Goal: Task Accomplishment & Management: Manage account settings

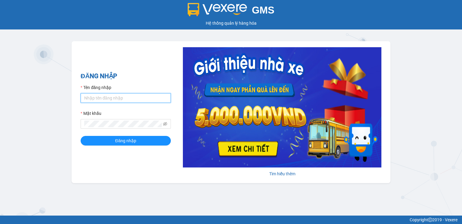
click at [116, 94] on input "Tên đăng nhập" at bounding box center [126, 98] width 90 height 10
type input "vinhquang.tienoanh"
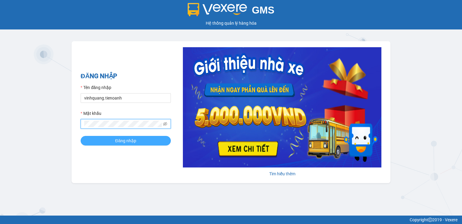
click at [102, 139] on button "Đăng nhập" at bounding box center [126, 141] width 90 height 10
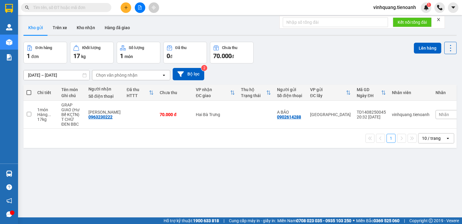
click at [440, 19] on icon "close" at bounding box center [439, 19] width 4 height 4
click at [78, 8] on input "text" at bounding box center [68, 7] width 71 height 7
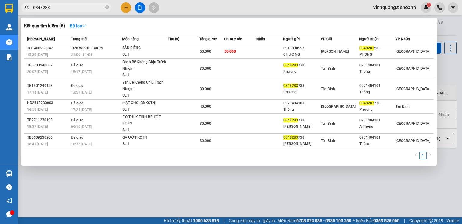
type input "0848283"
click at [442, 30] on div at bounding box center [231, 112] width 462 height 224
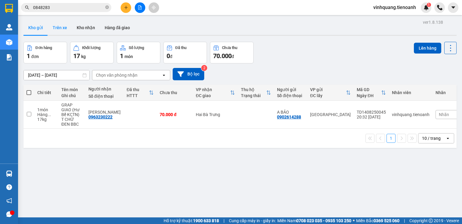
click at [59, 29] on button "Trên xe" at bounding box center [60, 27] width 24 height 14
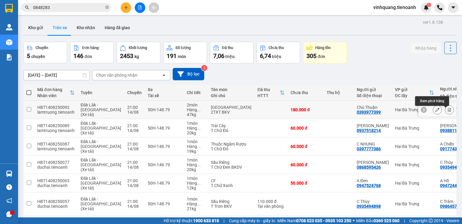
click at [447, 112] on icon at bounding box center [449, 110] width 4 height 4
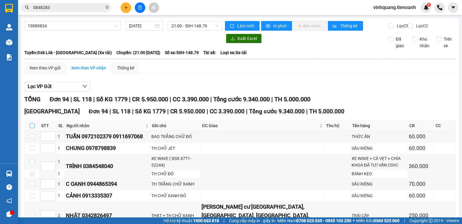
click at [33, 128] on input "checkbox" at bounding box center [32, 125] width 5 height 5
checkbox input "true"
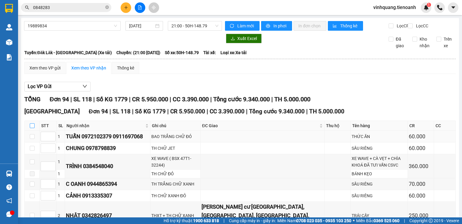
checkbox input "true"
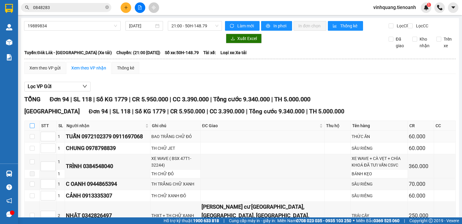
checkbox input "true"
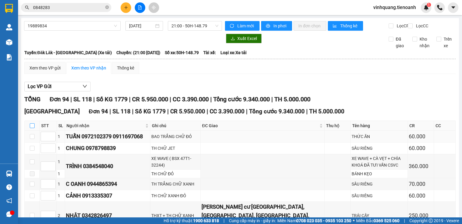
checkbox input "true"
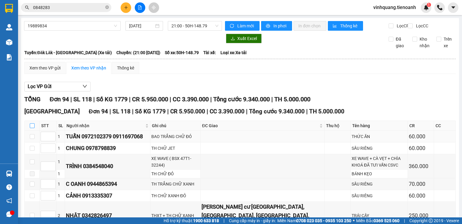
checkbox input "true"
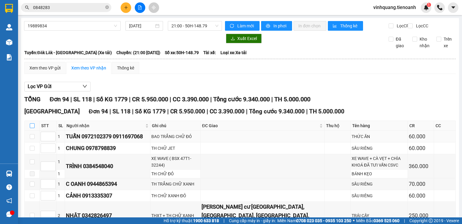
checkbox input "true"
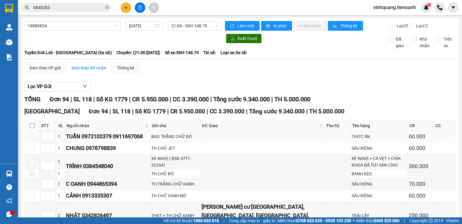
checkbox input "true"
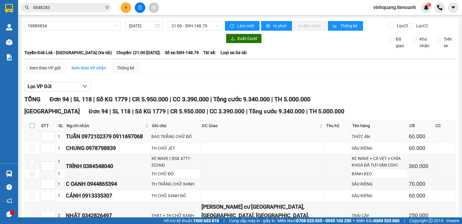
checkbox input "true"
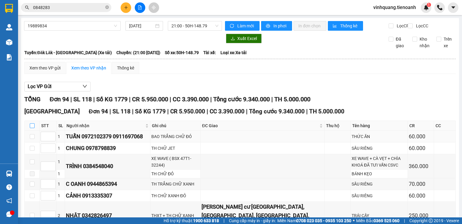
checkbox input "true"
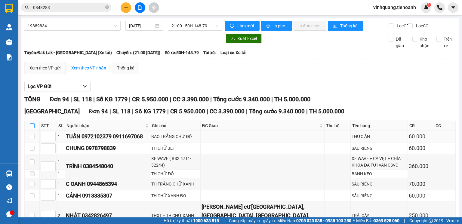
checkbox input "true"
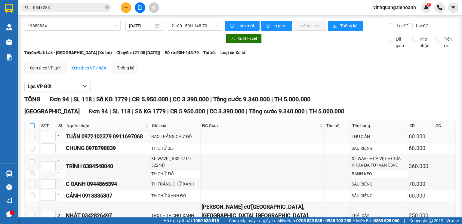
checkbox input "true"
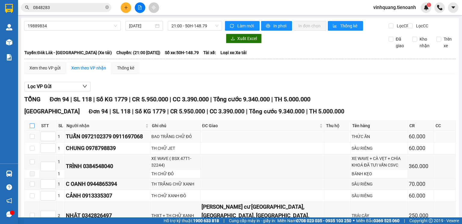
checkbox input "true"
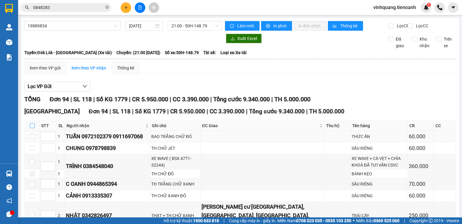
checkbox input "true"
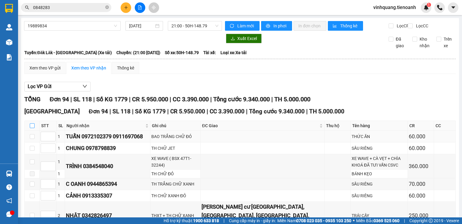
checkbox input "true"
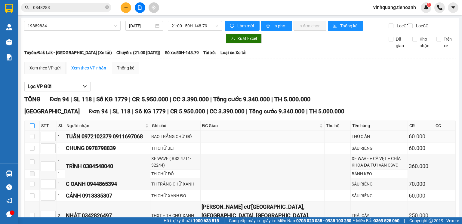
checkbox input "true"
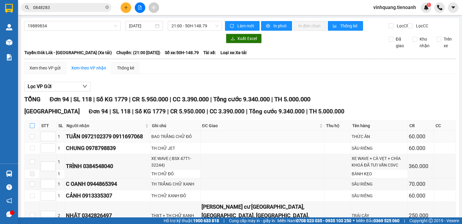
checkbox input "true"
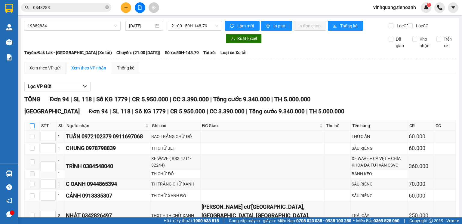
checkbox input "true"
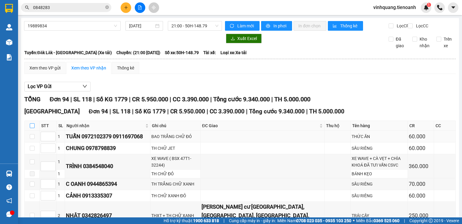
checkbox input "true"
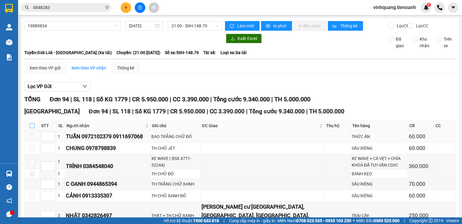
checkbox input "true"
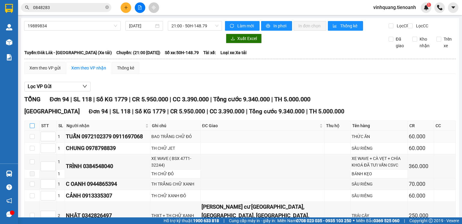
checkbox input "true"
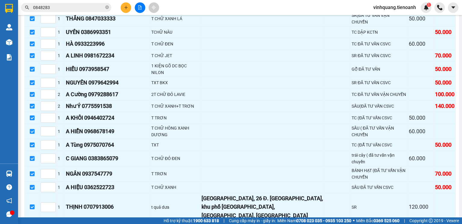
scroll to position [1191, 0]
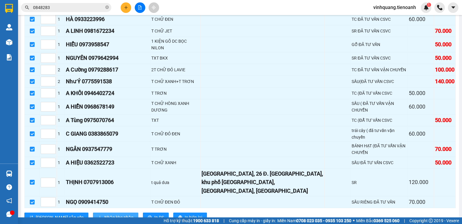
click at [104, 214] on span "Nhập kho nhận" at bounding box center [118, 217] width 29 height 7
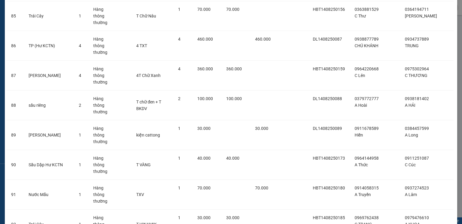
scroll to position [2681, 0]
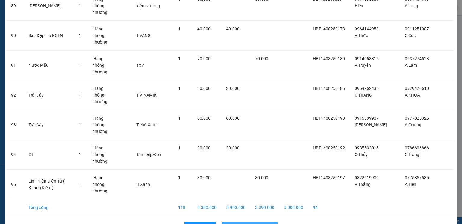
click at [252, 224] on span "Nhập hàng kho nhận" at bounding box center [253, 227] width 40 height 7
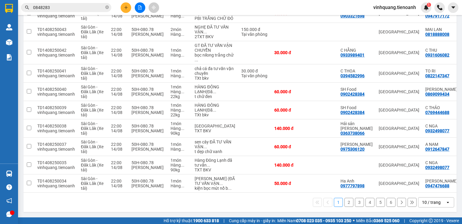
scroll to position [158, 0]
click at [438, 206] on div "10 / trang" at bounding box center [432, 203] width 27 height 10
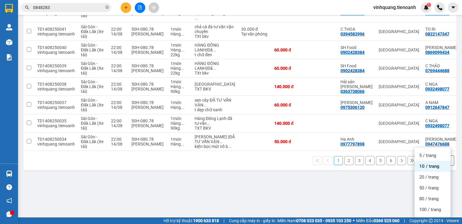
click at [435, 204] on div "100 / trang" at bounding box center [433, 209] width 36 height 11
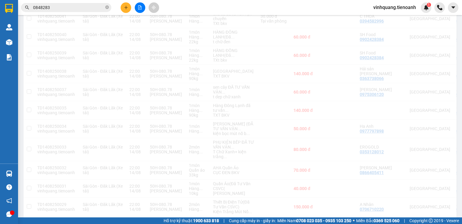
scroll to position [153, 0]
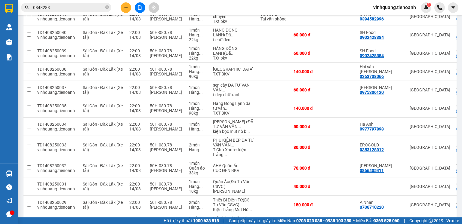
click at [61, 10] on input "0848283" at bounding box center [68, 7] width 71 height 7
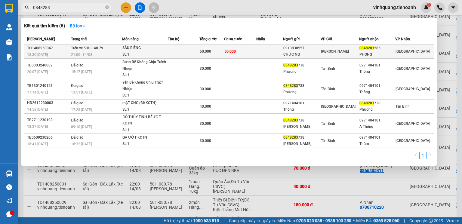
click at [168, 50] on div "SẦU RIÊNG" at bounding box center [144, 48] width 45 height 7
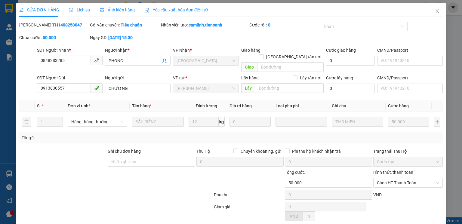
type input "0848283285"
type input "PHONG"
type input "0913830557"
type input "CHƯƠNG"
type input "50.000"
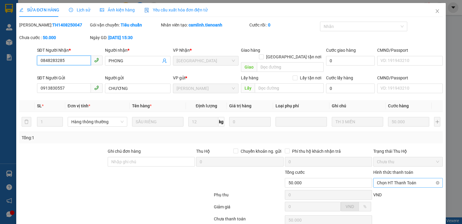
scroll to position [40, 0]
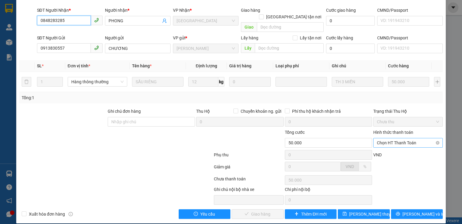
click at [419, 138] on span "Chọn HT Thanh Toán" at bounding box center [408, 142] width 62 height 9
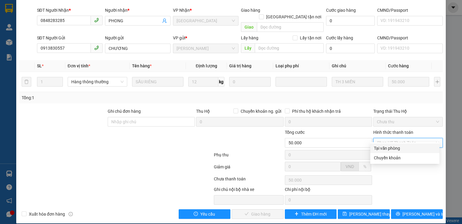
drag, startPoint x: 402, startPoint y: 148, endPoint x: 342, endPoint y: 195, distance: 76.4
click at [402, 148] on div "Tại văn phòng" at bounding box center [405, 148] width 62 height 7
type input "0"
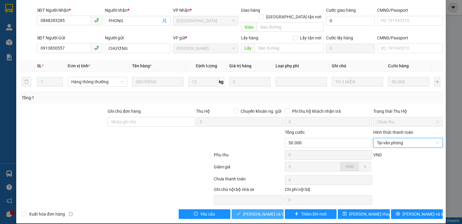
click at [253, 211] on span "[PERSON_NAME] và Giao hàng" at bounding box center [272, 214] width 58 height 7
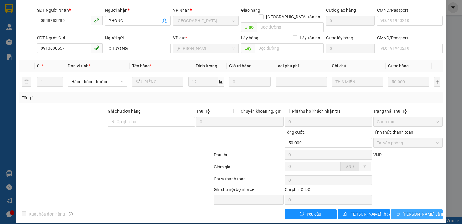
click at [420, 211] on span "[PERSON_NAME] và In" at bounding box center [424, 214] width 42 height 7
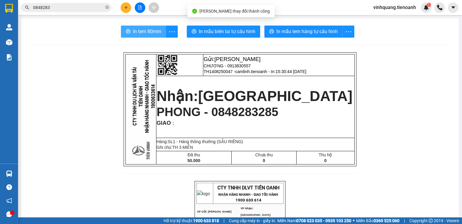
click at [143, 32] on span "In tem 80mm" at bounding box center [147, 32] width 28 height 8
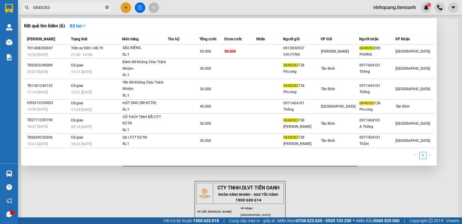
click at [107, 8] on icon "close-circle" at bounding box center [107, 7] width 4 height 4
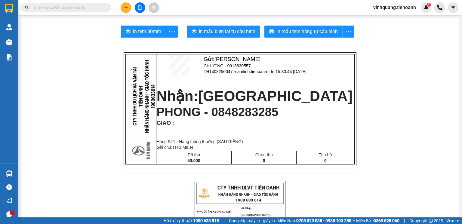
click at [70, 6] on input "text" at bounding box center [68, 7] width 71 height 7
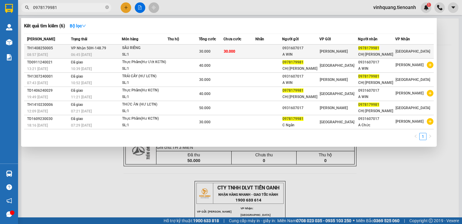
type input "0978179981"
click at [179, 55] on td at bounding box center [183, 52] width 31 height 14
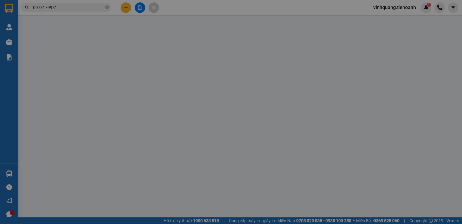
type input "0978179981"
type input "CHỊ NGÂN"
type input "0931607017"
type input "A WIN"
type input "30.000"
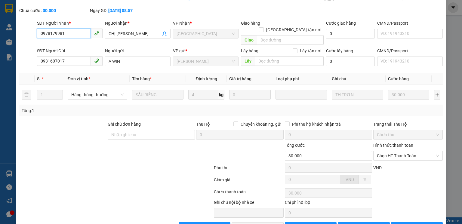
scroll to position [40, 0]
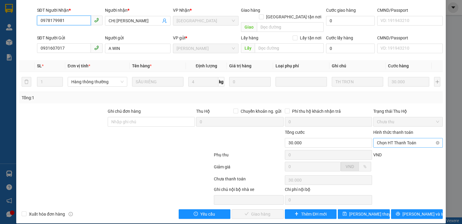
click at [402, 138] on span "Chọn HT Thanh Toán" at bounding box center [408, 142] width 62 height 9
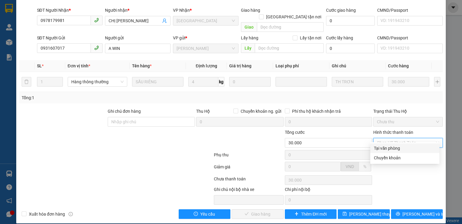
click at [392, 151] on div "Tại văn phòng" at bounding box center [405, 148] width 62 height 7
type input "0"
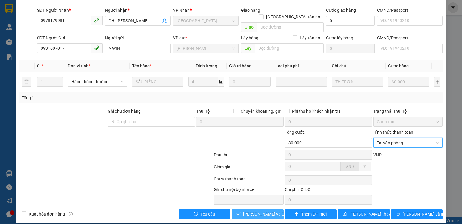
click at [262, 211] on span "[PERSON_NAME] và Giao hàng" at bounding box center [272, 214] width 58 height 7
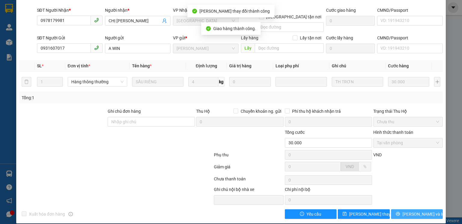
click at [417, 211] on span "[PERSON_NAME] và In" at bounding box center [424, 214] width 42 height 7
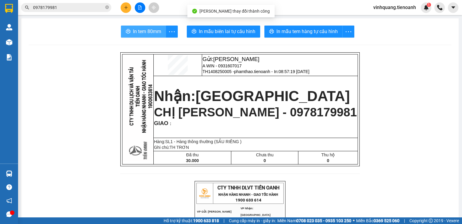
click at [159, 32] on button "In tem 80mm" at bounding box center [143, 32] width 45 height 12
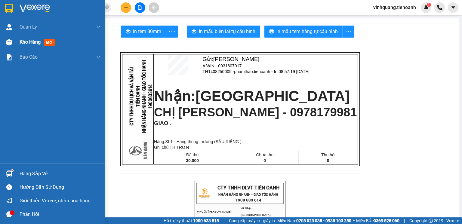
click at [9, 44] on img at bounding box center [9, 42] width 6 height 6
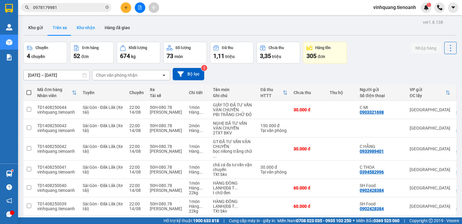
click at [86, 29] on button "Kho nhận" at bounding box center [86, 27] width 28 height 14
type input "[DATE] – [DATE]"
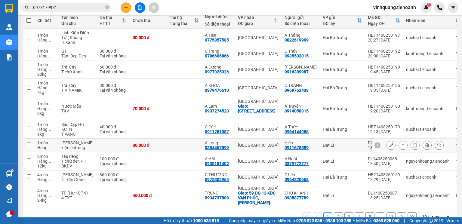
scroll to position [105, 0]
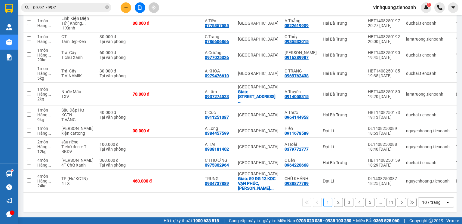
click at [425, 203] on div "10 / trang" at bounding box center [431, 203] width 19 height 6
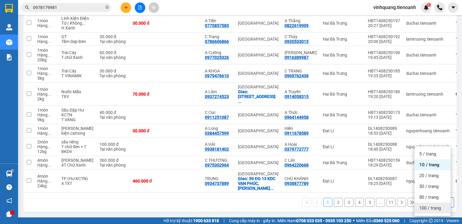
click at [424, 205] on span "100 / trang" at bounding box center [430, 208] width 22 height 6
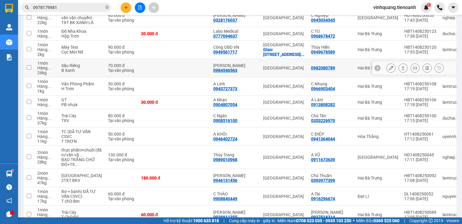
scroll to position [442, 0]
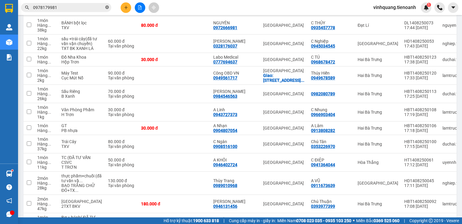
click at [107, 8] on icon "close-circle" at bounding box center [107, 7] width 4 height 4
click at [97, 8] on input "text" at bounding box center [68, 7] width 71 height 7
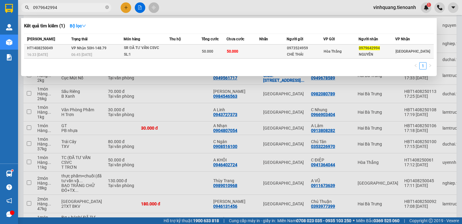
type input "0979642994"
click at [185, 55] on td at bounding box center [185, 52] width 32 height 14
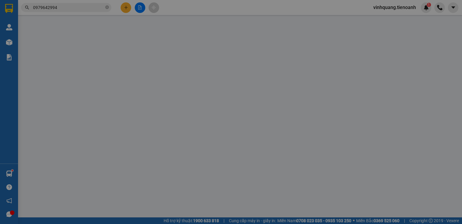
type input "0979642994"
type input "NGUYÊN"
type input "0973524959"
type input "CHÈ THÁI"
type input "50.000"
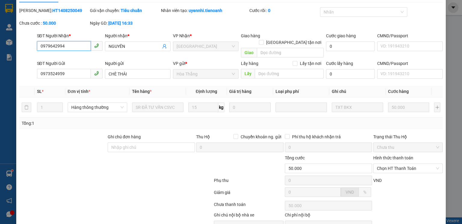
scroll to position [40, 0]
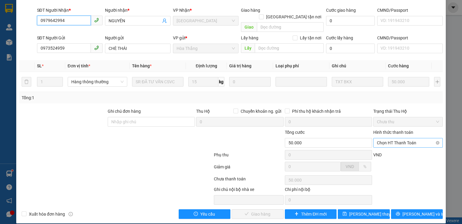
click at [408, 138] on span "Chọn HT Thanh Toán" at bounding box center [408, 142] width 62 height 9
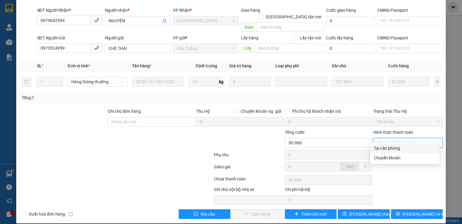
click at [393, 151] on div "Tại văn phòng" at bounding box center [405, 148] width 62 height 7
type input "0"
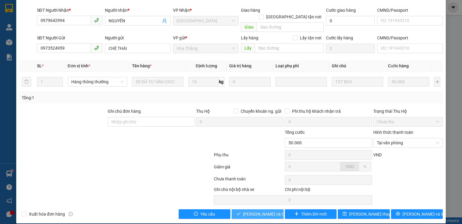
click at [256, 211] on span "[PERSON_NAME] và Giao hàng" at bounding box center [272, 214] width 58 height 7
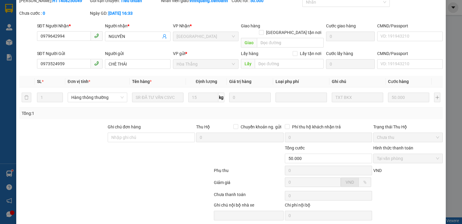
scroll to position [0, 0]
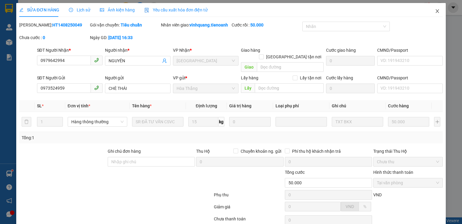
click at [436, 11] on icon "close" at bounding box center [437, 11] width 3 height 4
click at [435, 11] on div "vinhquang.tienoanh 1" at bounding box center [416, 7] width 94 height 11
click at [435, 11] on div at bounding box center [440, 7] width 11 height 11
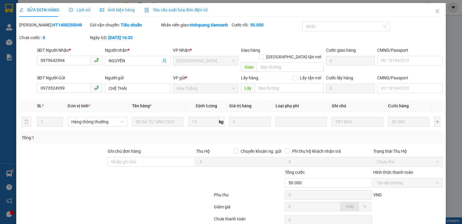
click at [434, 11] on div "vinhquang.tienoanh 1" at bounding box center [416, 7] width 94 height 11
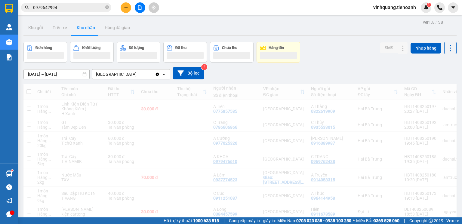
click at [107, 7] on icon "close-circle" at bounding box center [107, 7] width 4 height 4
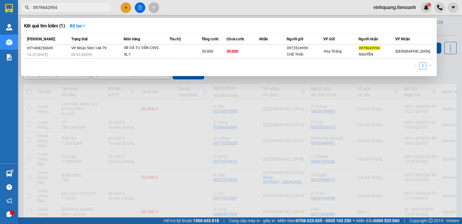
click at [76, 10] on input "0979642994" at bounding box center [68, 7] width 71 height 7
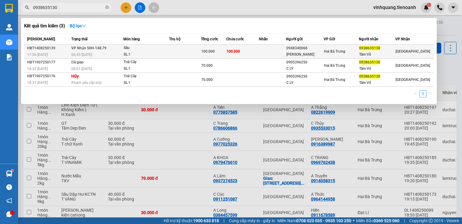
type input "0938635130"
click at [201, 49] on td at bounding box center [185, 52] width 32 height 14
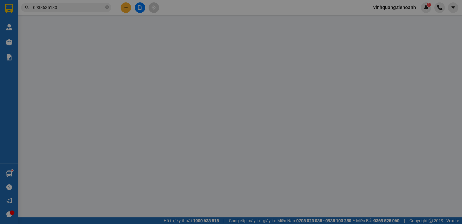
type input "0938635130"
type input "Tâm Võ"
type input "0948340068"
type input "C Hà"
type input "100.000"
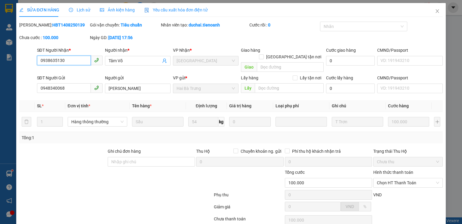
scroll to position [40, 0]
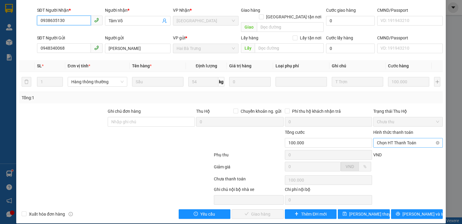
click at [412, 138] on span "Chọn HT Thanh Toán" at bounding box center [408, 142] width 62 height 9
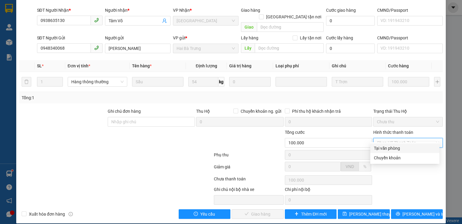
click at [394, 148] on div "Tại văn phòng" at bounding box center [405, 148] width 62 height 7
type input "0"
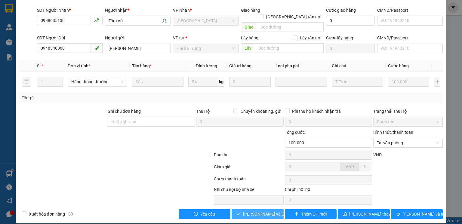
click at [266, 211] on span "[PERSON_NAME] và Giao hàng" at bounding box center [272, 214] width 58 height 7
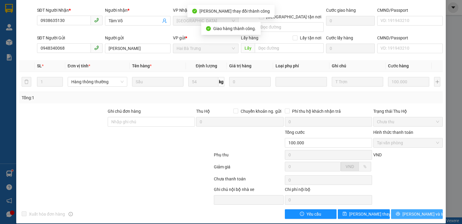
click at [424, 211] on span "[PERSON_NAME] và In" at bounding box center [424, 214] width 42 height 7
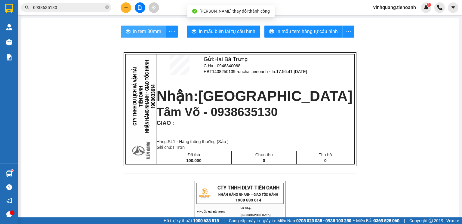
click at [144, 31] on span "In tem 80mm" at bounding box center [147, 32] width 28 height 8
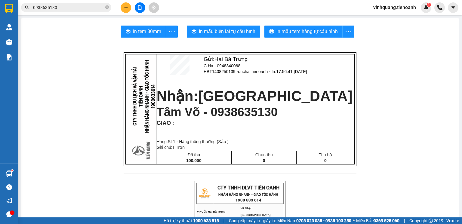
click at [61, 9] on input "0938635130" at bounding box center [68, 7] width 71 height 7
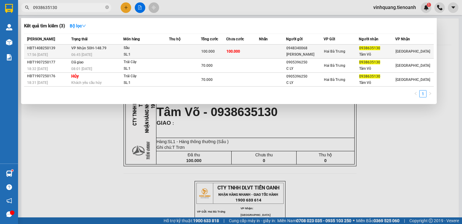
click at [139, 50] on div "Sầu" at bounding box center [146, 48] width 45 height 7
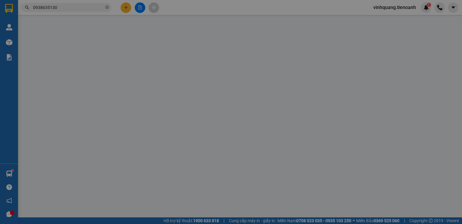
type input "0938635130"
type input "Tâm Võ"
type input "0948340068"
type input "C Hà"
type input "100.000"
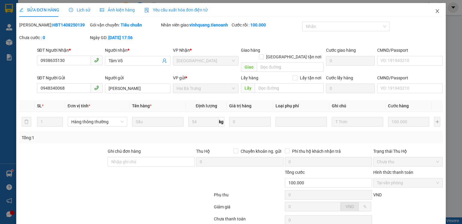
click at [436, 11] on icon "close" at bounding box center [437, 11] width 3 height 4
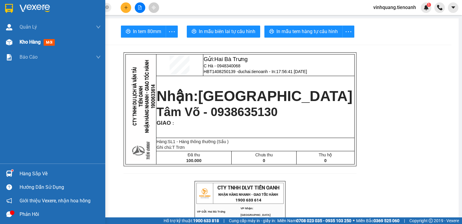
click at [8, 45] on img at bounding box center [9, 42] width 6 height 6
click at [5, 39] on div at bounding box center [9, 42] width 11 height 11
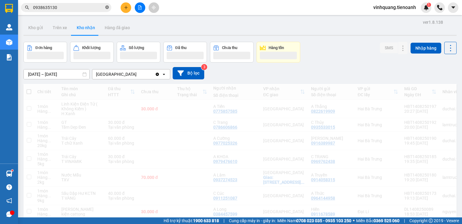
click at [79, 8] on input "0938635130" at bounding box center [68, 7] width 71 height 7
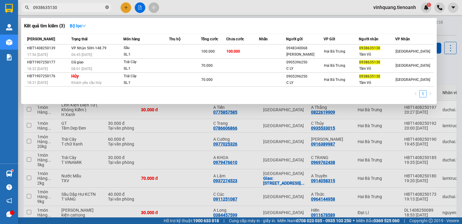
click at [107, 8] on icon "close-circle" at bounding box center [107, 7] width 4 height 4
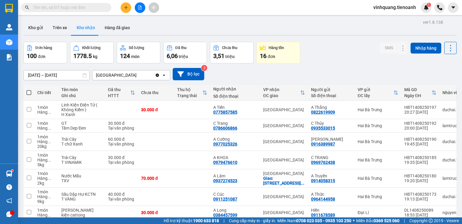
click at [92, 11] on input "text" at bounding box center [68, 7] width 71 height 7
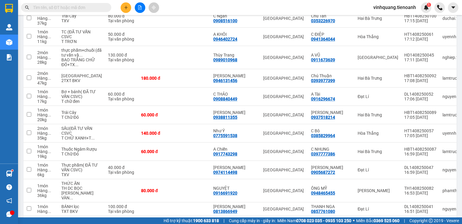
scroll to position [485, 0]
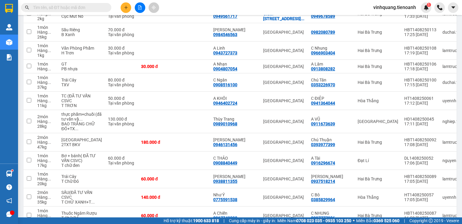
click at [94, 7] on input "text" at bounding box center [68, 7] width 71 height 7
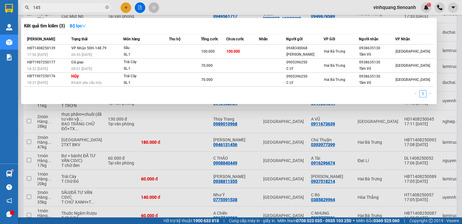
type input "1456"
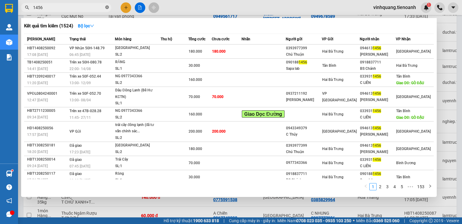
click at [107, 8] on icon "close-circle" at bounding box center [107, 7] width 4 height 4
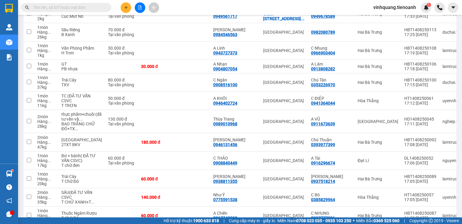
click at [66, 6] on input "text" at bounding box center [68, 7] width 71 height 7
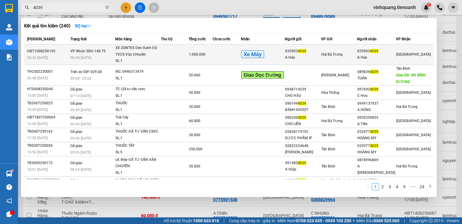
type input "4039"
click at [212, 57] on div "1.000.000" at bounding box center [200, 54] width 23 height 7
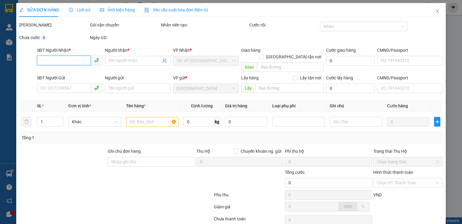
type input "0359034039"
type input "A Hảo"
type input "0359034039"
type input "A Hảo"
type input "1.000.000"
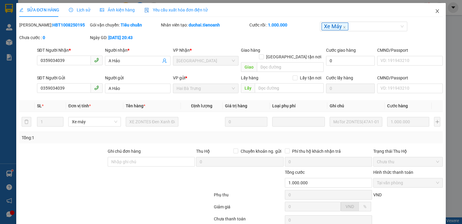
click at [435, 11] on icon "close" at bounding box center [437, 11] width 5 height 5
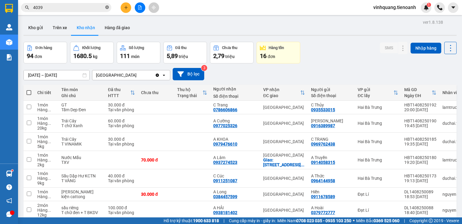
click at [108, 9] on icon "close-circle" at bounding box center [107, 7] width 4 height 4
click at [76, 7] on input "text" at bounding box center [68, 7] width 71 height 7
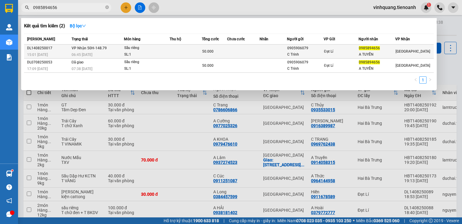
type input "0985894656"
click at [170, 54] on td at bounding box center [186, 52] width 32 height 14
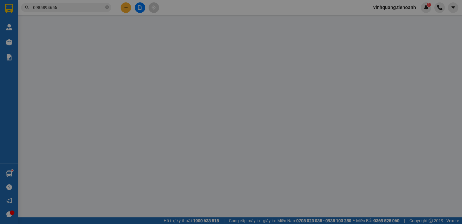
type input "0985894656"
type input "A TUYỂN"
type input "0905906079"
type input "C Trinh"
type input "50.000"
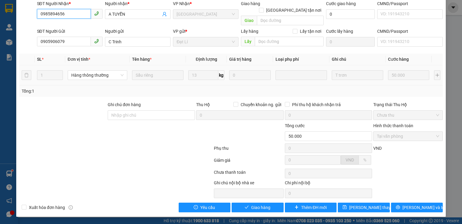
scroll to position [40, 0]
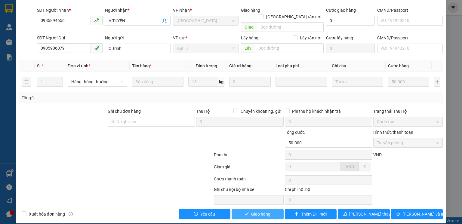
click at [258, 211] on span "Giao hàng" at bounding box center [260, 214] width 19 height 7
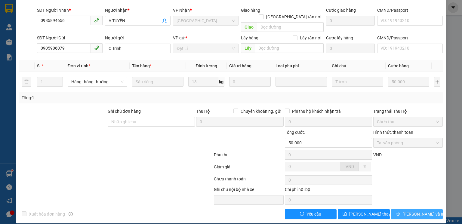
click at [421, 211] on span "[PERSON_NAME] và In" at bounding box center [424, 214] width 42 height 7
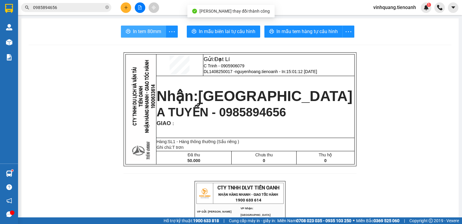
click at [149, 34] on span "In tem 80mm" at bounding box center [147, 32] width 28 height 8
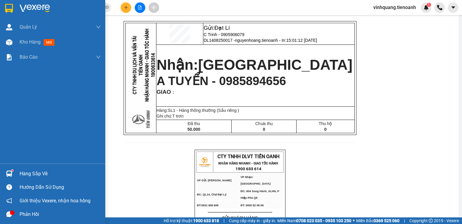
scroll to position [48, 0]
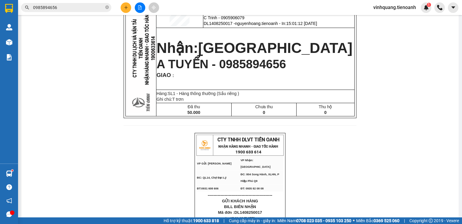
click at [80, 8] on input "0985894656" at bounding box center [68, 7] width 71 height 7
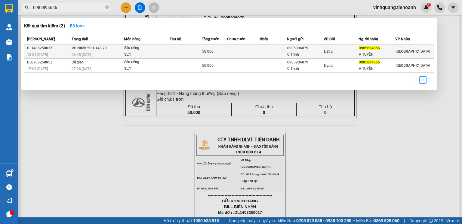
click at [119, 53] on div "06:45 [DATE]" at bounding box center [98, 54] width 52 height 7
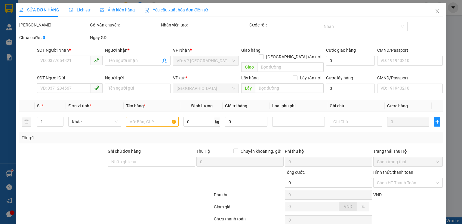
type input "0985894656"
type input "A TUYỂN"
type input "0905906079"
type input "C Trinh"
type input "50.000"
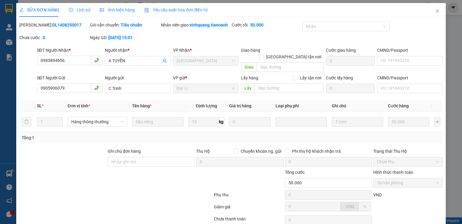
click at [82, 12] on span "Lịch sử" at bounding box center [79, 10] width 21 height 5
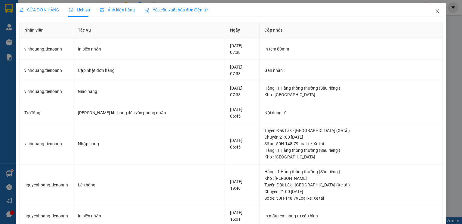
click at [435, 12] on icon "close" at bounding box center [437, 11] width 5 height 5
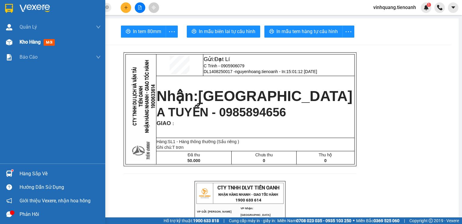
click at [4, 41] on div at bounding box center [9, 42] width 11 height 11
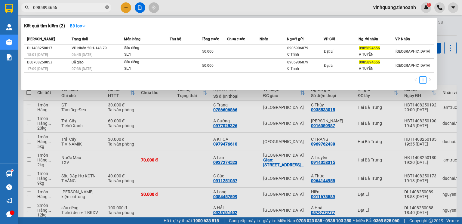
click at [106, 8] on icon "close-circle" at bounding box center [107, 7] width 4 height 4
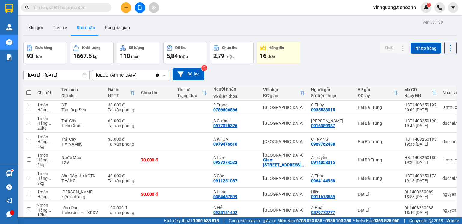
click at [85, 8] on input "text" at bounding box center [68, 7] width 71 height 7
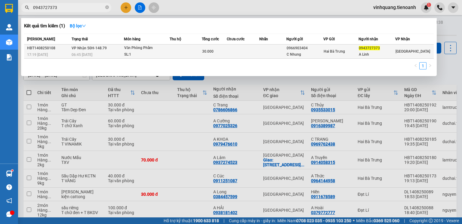
type input "0943727373"
click at [176, 54] on td at bounding box center [186, 52] width 32 height 14
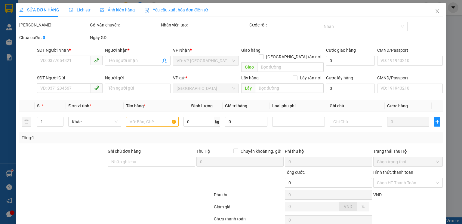
type input "0943727373"
type input "A Linh"
type input "0966903404"
type input "C Nhung"
type input "30.000"
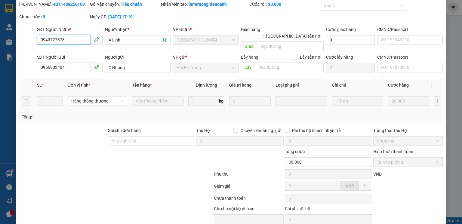
scroll to position [40, 0]
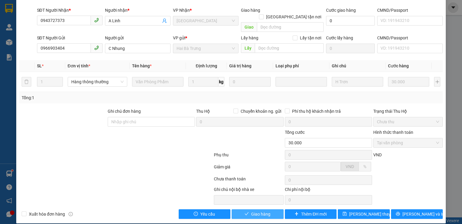
click at [261, 211] on span "Giao hàng" at bounding box center [260, 214] width 19 height 7
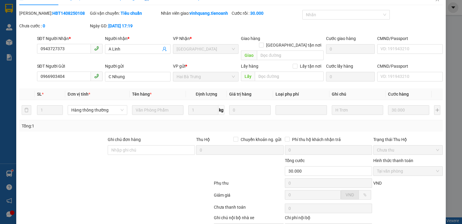
scroll to position [0, 0]
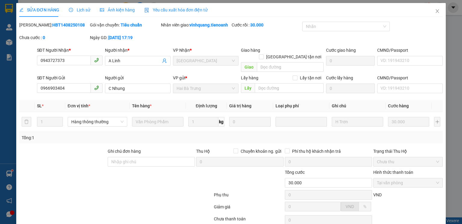
click at [85, 10] on span "Lịch sử" at bounding box center [79, 10] width 21 height 5
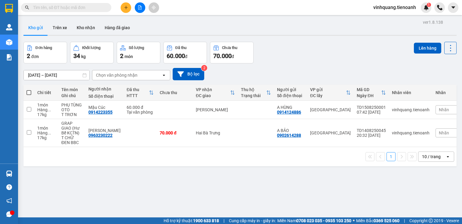
click at [428, 160] on div "10 / trang" at bounding box center [431, 157] width 19 height 6
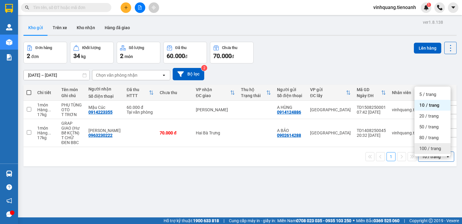
click at [428, 151] on span "100 / trang" at bounding box center [430, 149] width 22 height 6
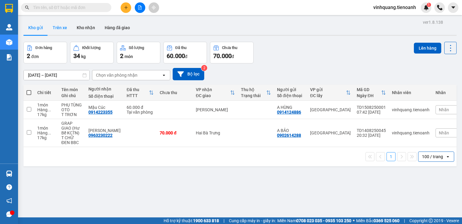
click at [59, 31] on button "Trên xe" at bounding box center [60, 27] width 24 height 14
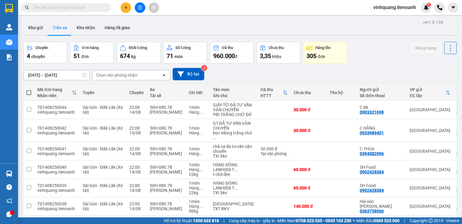
click at [130, 73] on div "Chọn văn phòng nhận" at bounding box center [126, 75] width 69 height 10
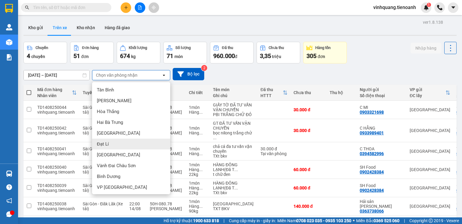
scroll to position [24, 0]
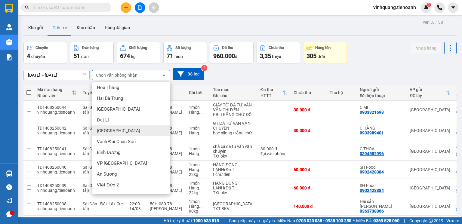
click at [115, 131] on div "[GEOGRAPHIC_DATA]" at bounding box center [131, 130] width 78 height 11
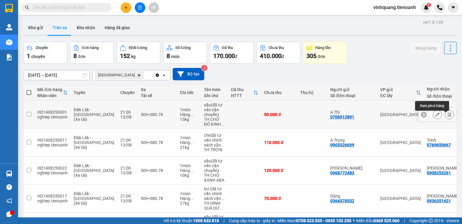
click at [447, 117] on icon at bounding box center [449, 115] width 4 height 4
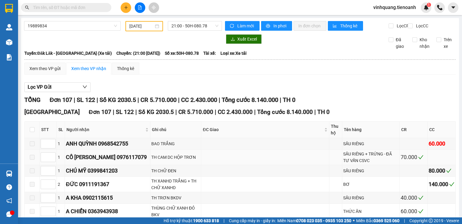
type input "13/08/2025"
click at [33, 132] on input "checkbox" at bounding box center [32, 129] width 5 height 5
checkbox input "true"
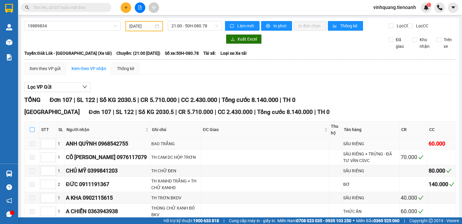
checkbox input "true"
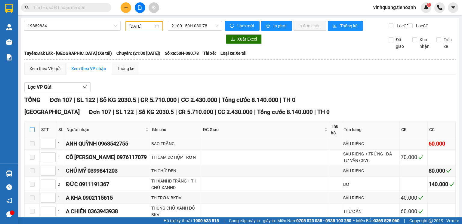
checkbox input "true"
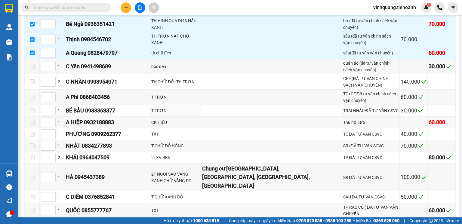
scroll to position [1364, 0]
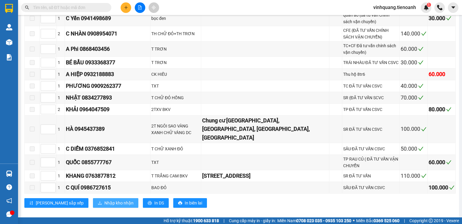
click at [104, 200] on span "Nhập kho nhận" at bounding box center [118, 203] width 29 height 7
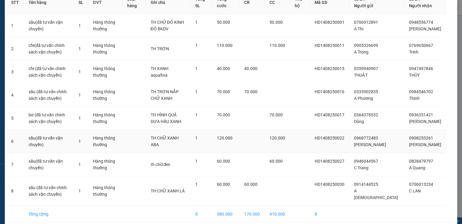
scroll to position [61, 0]
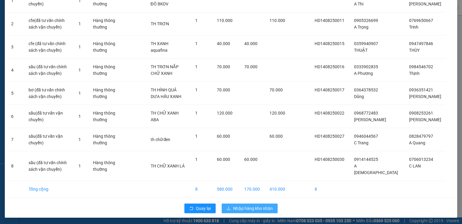
click at [248, 208] on span "Nhập hàng kho nhận" at bounding box center [253, 208] width 40 height 7
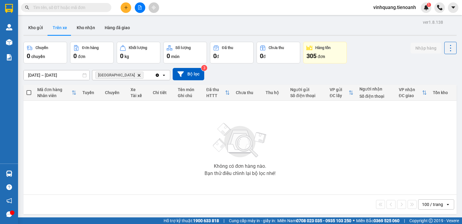
click at [138, 76] on icon "Thủ Đức, close by backspace" at bounding box center [139, 75] width 3 height 3
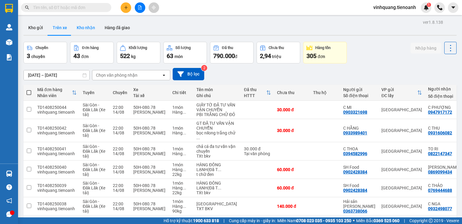
click at [82, 28] on button "Kho nhận" at bounding box center [86, 27] width 28 height 14
type input "[DATE] – [DATE]"
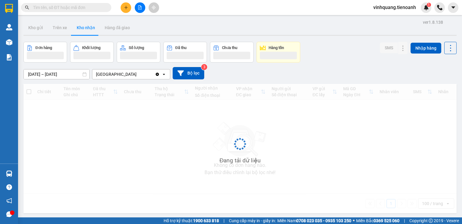
click at [76, 8] on input "text" at bounding box center [68, 7] width 71 height 7
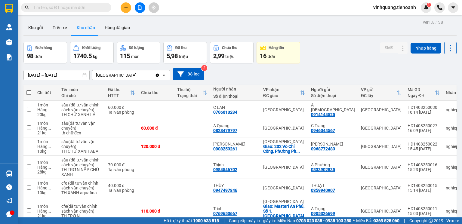
click at [67, 8] on input "text" at bounding box center [68, 7] width 71 height 7
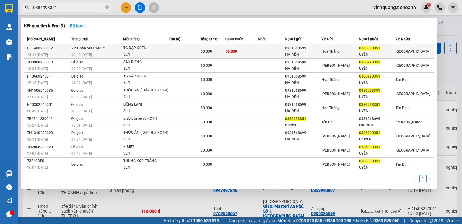
type input "0386993351"
click at [106, 54] on div "06:45 [DATE]" at bounding box center [96, 54] width 51 height 7
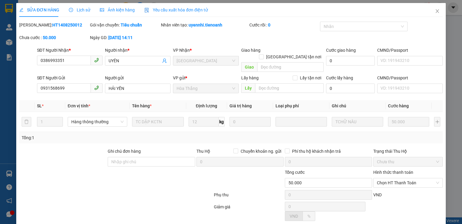
type input "0386993351"
type input "UYÊN"
type input "0931568699"
type input "HẢI YẾN"
type input "50.000"
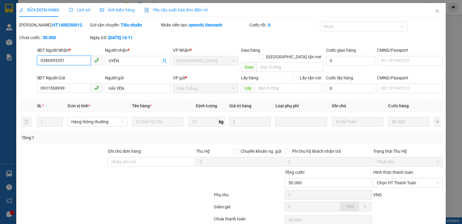
scroll to position [40, 0]
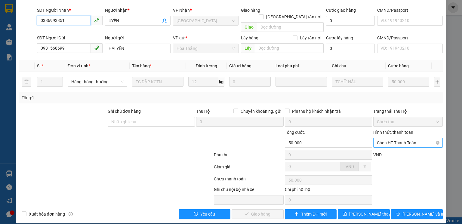
click at [393, 138] on span "Chọn HT Thanh Toán" at bounding box center [408, 142] width 62 height 9
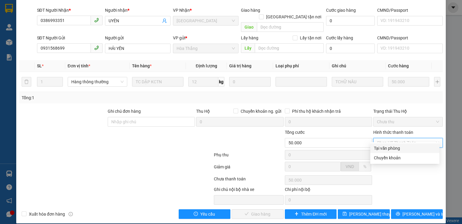
drag, startPoint x: 385, startPoint y: 148, endPoint x: 372, endPoint y: 165, distance: 21.4
click at [385, 148] on div "Tại văn phòng" at bounding box center [405, 148] width 62 height 7
type input "0"
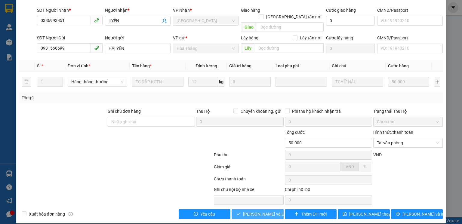
click at [262, 211] on span "[PERSON_NAME] và Giao hàng" at bounding box center [272, 214] width 58 height 7
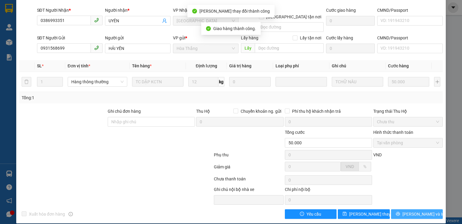
click at [422, 211] on span "[PERSON_NAME] và In" at bounding box center [424, 214] width 42 height 7
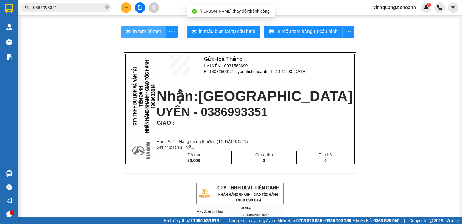
click at [147, 32] on span "In tem 80mm" at bounding box center [147, 32] width 28 height 8
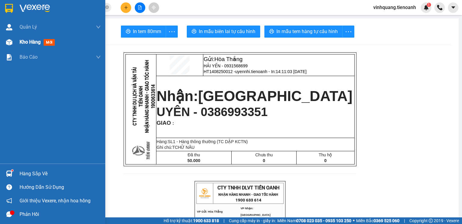
click at [11, 42] on img at bounding box center [9, 42] width 6 height 6
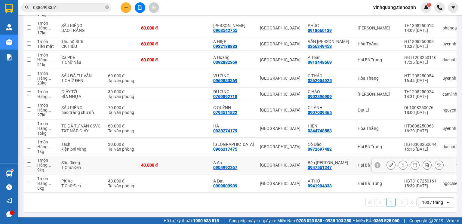
scroll to position [1832, 0]
click at [92, 7] on input "0386993351" at bounding box center [68, 7] width 71 height 7
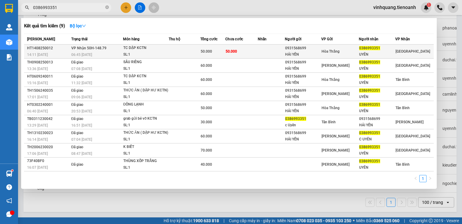
click at [234, 55] on td "50.000" at bounding box center [241, 52] width 32 height 14
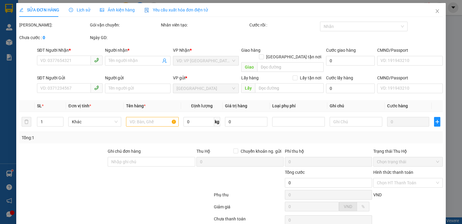
type input "0386993351"
type input "UYÊN"
type input "0931568699"
type input "HẢI YẾN"
type input "50.000"
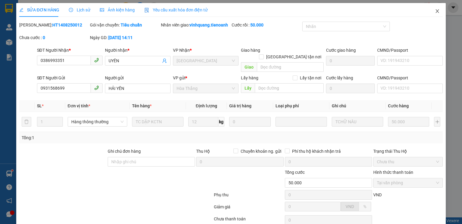
click at [436, 11] on icon "close" at bounding box center [437, 11] width 3 height 4
click at [434, 11] on div "vinhquang.tienoanh 1" at bounding box center [416, 7] width 94 height 11
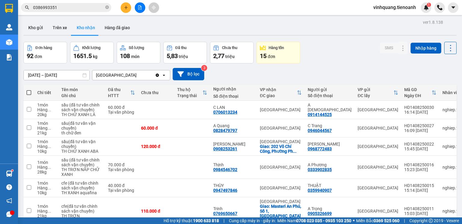
click at [64, 9] on input "0386993351" at bounding box center [68, 7] width 71 height 7
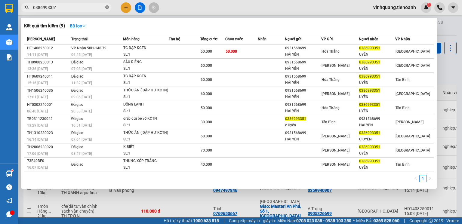
click at [107, 8] on icon "close-circle" at bounding box center [107, 7] width 4 height 4
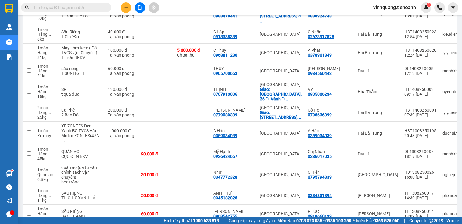
scroll to position [1468, 0]
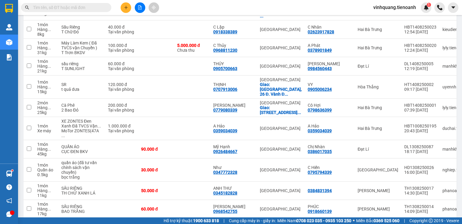
click at [66, 7] on input "text" at bounding box center [68, 7] width 71 height 7
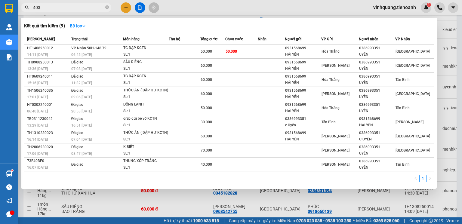
type input "4039"
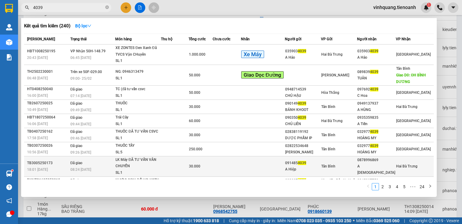
scroll to position [24, 0]
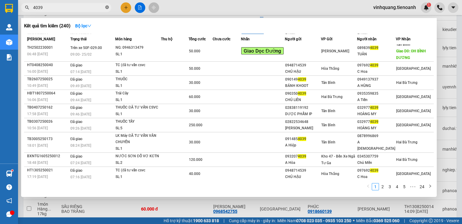
click at [106, 8] on icon "close-circle" at bounding box center [107, 7] width 4 height 4
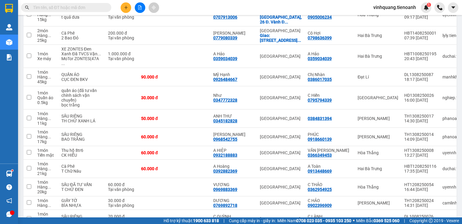
scroll to position [1420, 0]
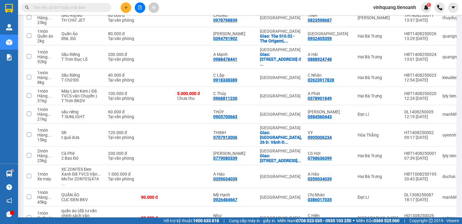
click at [67, 3] on span at bounding box center [66, 7] width 90 height 9
click at [67, 6] on input "text" at bounding box center [68, 7] width 71 height 7
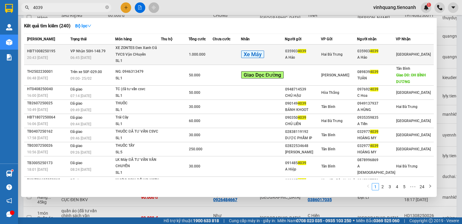
type input "4039"
click at [184, 56] on td at bounding box center [174, 55] width 27 height 20
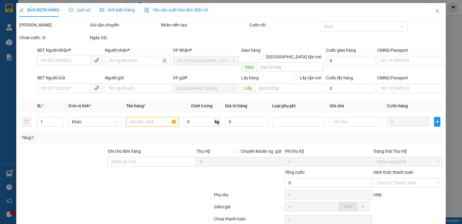
type input "0359034039"
type input "A Hảo"
type input "0359034039"
type input "A Hảo"
type input "1.000.000"
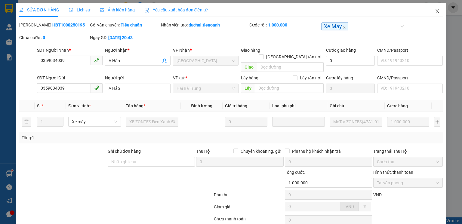
click at [436, 12] on icon "close" at bounding box center [437, 11] width 3 height 4
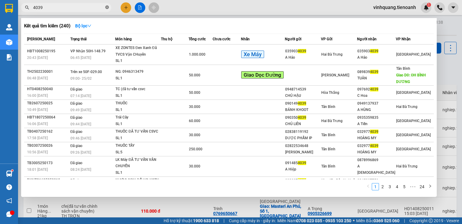
click at [108, 7] on icon "close-circle" at bounding box center [107, 7] width 4 height 4
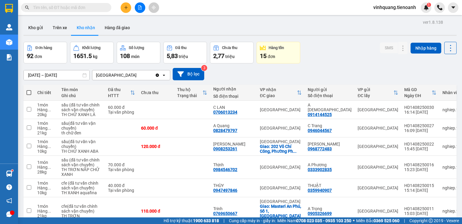
click at [69, 9] on input "text" at bounding box center [68, 7] width 71 height 7
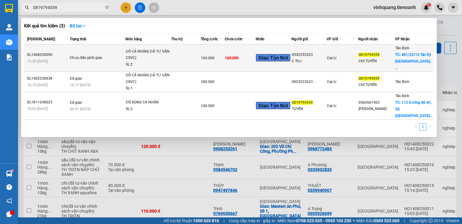
type input "0819794559"
click at [190, 56] on td at bounding box center [185, 58] width 29 height 27
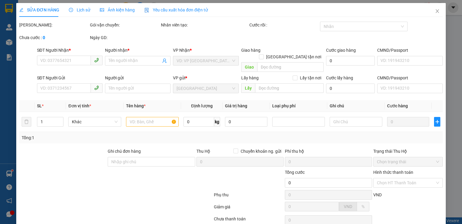
type input "0819794559"
type input "CHỊ TUYỀN"
checkbox input "true"
type input "481/23/10 Tân Kỳ Tân Quý, Tân Quý, Tân Phú, Hồ Chí Minh"
type input "0942255523"
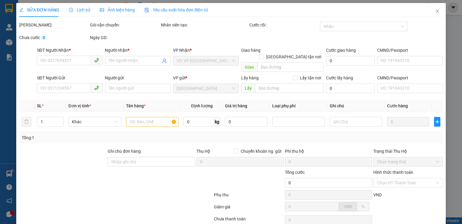
type input "C Thư"
type input "160.000"
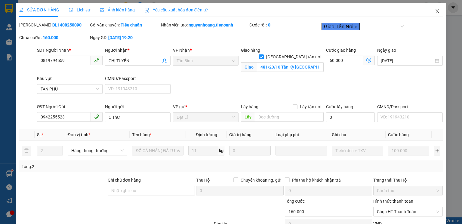
click at [436, 12] on icon "close" at bounding box center [437, 11] width 3 height 4
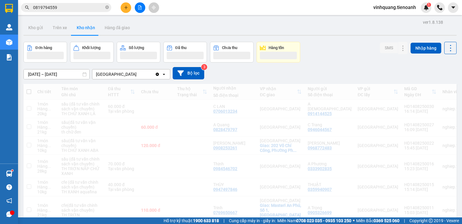
click at [434, 11] on div "vinhquang.tienoanh 1" at bounding box center [416, 7] width 94 height 11
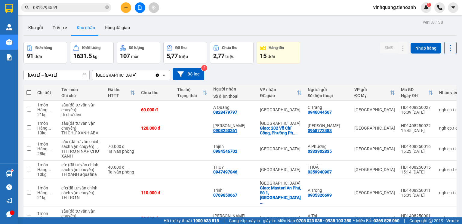
click at [77, 8] on input "0819794559" at bounding box center [68, 7] width 71 height 7
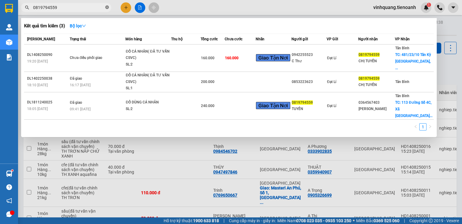
click at [107, 7] on icon "close-circle" at bounding box center [107, 7] width 4 height 4
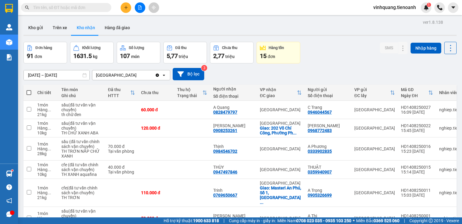
click at [88, 5] on input "text" at bounding box center [68, 7] width 71 height 7
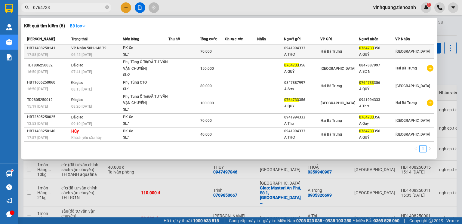
type input "0764733"
click at [168, 51] on div "PK Xe" at bounding box center [145, 48] width 45 height 7
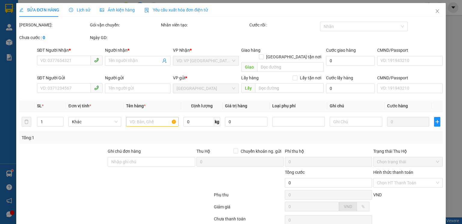
type input "0764733356"
type input "A QUÝ"
type input "0941994333"
type input "A THƠ"
type input "70.000"
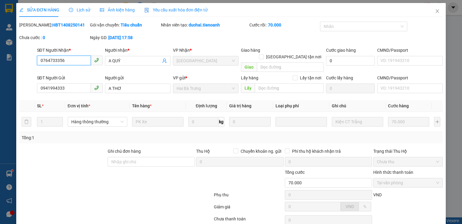
scroll to position [40, 0]
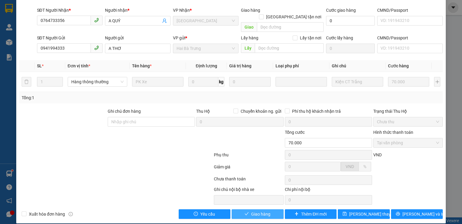
click at [258, 211] on span "Giao hàng" at bounding box center [260, 214] width 19 height 7
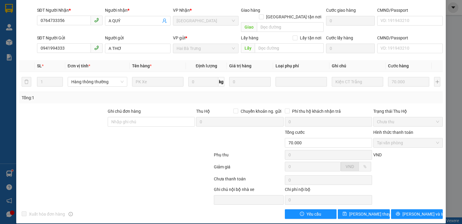
scroll to position [0, 0]
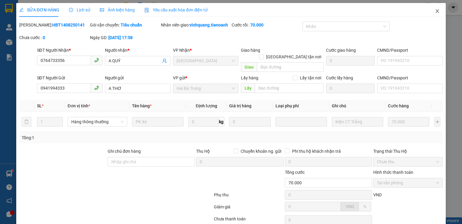
click at [436, 11] on icon "close" at bounding box center [437, 11] width 3 height 4
click at [434, 11] on div "vinhquang.tienoanh 1" at bounding box center [416, 7] width 94 height 11
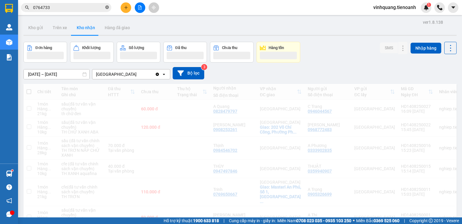
click at [105, 9] on icon "close-circle" at bounding box center [107, 7] width 4 height 4
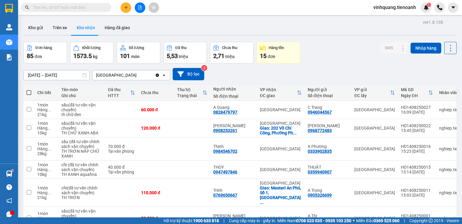
scroll to position [24, 0]
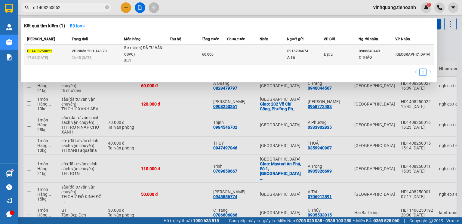
type input "dl1408250052"
click at [197, 55] on td at bounding box center [186, 55] width 32 height 20
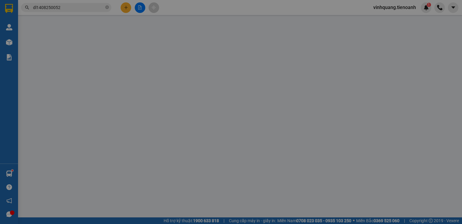
type input "0908840449"
type input "C THẢO"
type input "0916296674"
type input "A Tài"
type input "60.000"
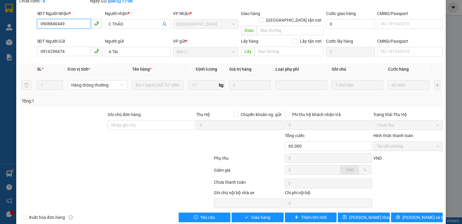
scroll to position [40, 0]
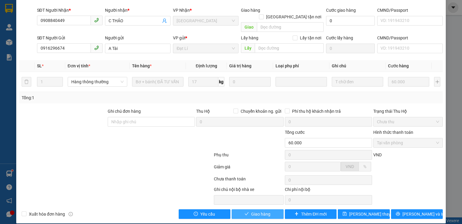
click at [259, 211] on span "Giao hàng" at bounding box center [260, 214] width 19 height 7
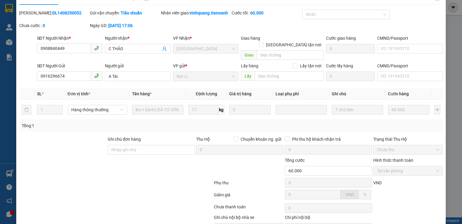
scroll to position [0, 0]
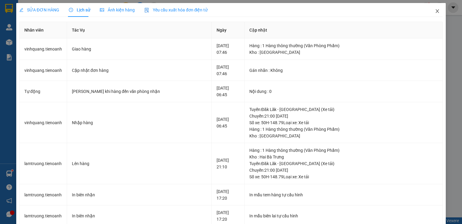
click at [435, 11] on icon "close" at bounding box center [437, 11] width 5 height 5
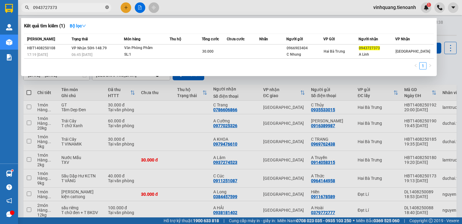
click at [107, 8] on icon "close-circle" at bounding box center [107, 7] width 4 height 4
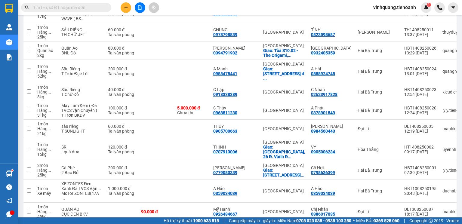
scroll to position [1300, 0]
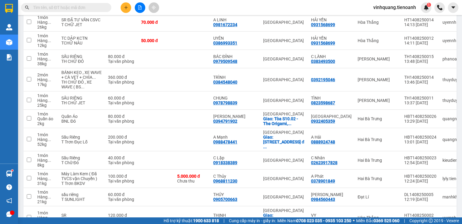
click at [141, 10] on button at bounding box center [140, 7] width 11 height 11
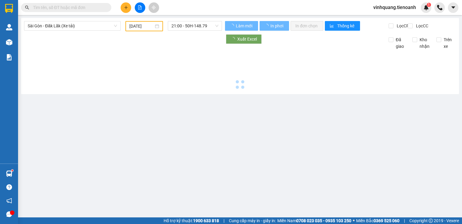
type input "[DATE]"
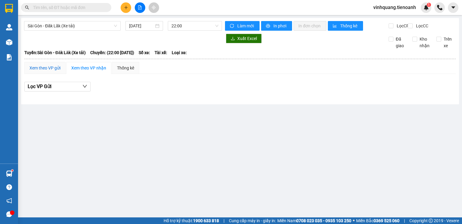
click at [45, 71] on div "Xem theo VP gửi" at bounding box center [44, 68] width 31 height 7
click at [96, 26] on span "Sài Gòn - Đăk Lăk (Xe tải)" at bounding box center [72, 25] width 89 height 9
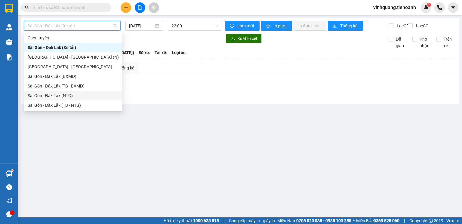
click at [163, 92] on div "Lọc VP nhận" at bounding box center [240, 87] width 432 height 10
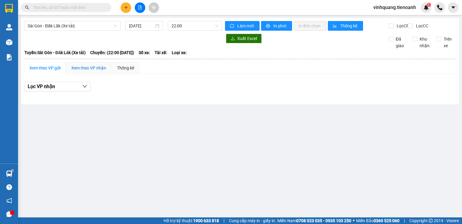
click at [94, 71] on div "Xem theo VP nhận" at bounding box center [88, 68] width 35 height 7
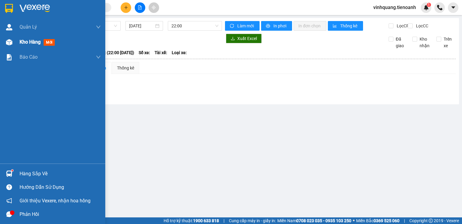
click at [11, 42] on img at bounding box center [9, 42] width 6 height 6
click at [25, 44] on span "Kho hàng" at bounding box center [30, 42] width 21 height 6
click at [39, 33] on div "Quản Lý" at bounding box center [60, 27] width 81 height 15
click at [35, 45] on span "Quản lý giao nhận mới" at bounding box center [51, 42] width 51 height 8
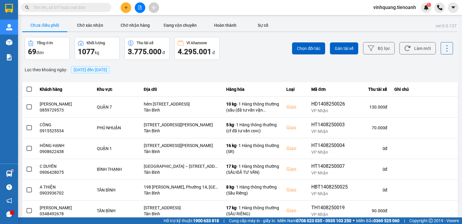
click at [87, 8] on input "text" at bounding box center [68, 7] width 71 height 7
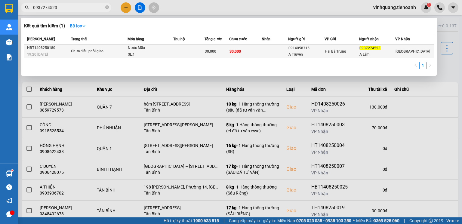
type input "0937274523"
click at [93, 53] on div "Chưa điều phối giao" at bounding box center [93, 51] width 45 height 7
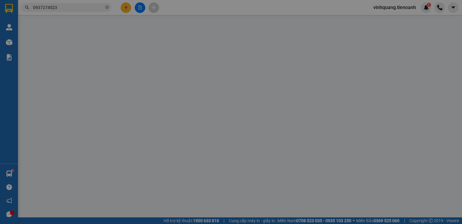
type input "0937274523"
type input "A Lâm"
type input "0914058315"
type input "A Truyền"
type input "30.000"
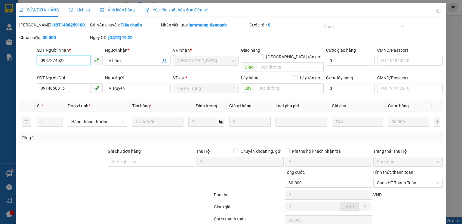
scroll to position [40, 0]
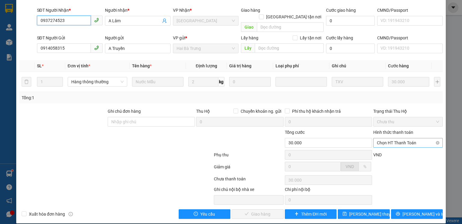
click at [384, 138] on span "Chọn HT Thanh Toán" at bounding box center [408, 142] width 62 height 9
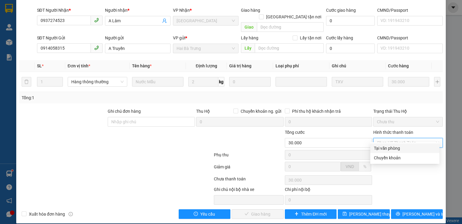
click at [387, 148] on div "Tại văn phòng" at bounding box center [405, 148] width 62 height 7
type input "0"
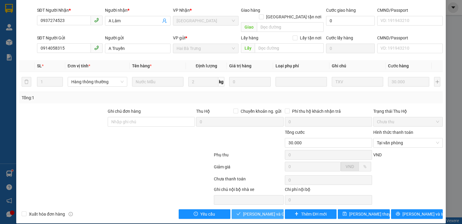
click at [263, 211] on span "[PERSON_NAME] và Giao hàng" at bounding box center [272, 214] width 58 height 7
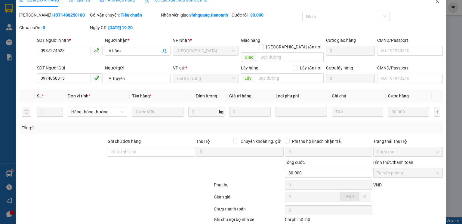
scroll to position [0, 0]
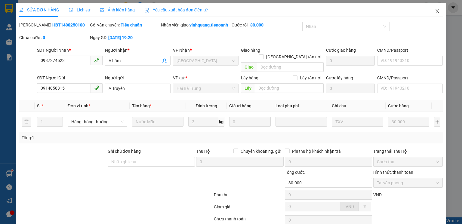
click at [436, 11] on icon "close" at bounding box center [437, 11] width 3 height 4
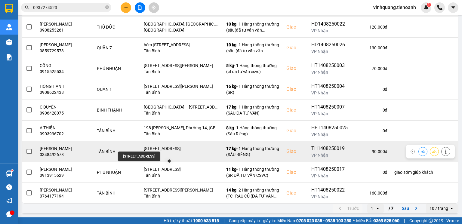
scroll to position [123, 0]
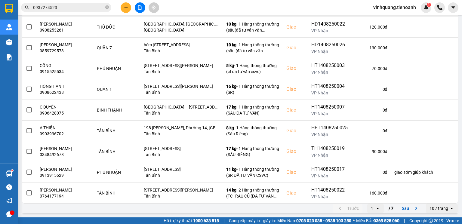
click at [450, 209] on icon "open" at bounding box center [452, 208] width 5 height 5
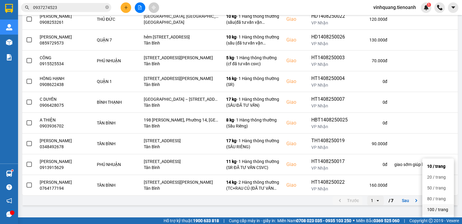
click at [438, 207] on div "100 / trang" at bounding box center [438, 210] width 22 height 6
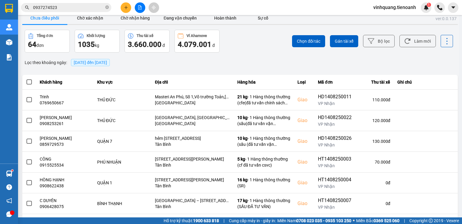
scroll to position [0, 0]
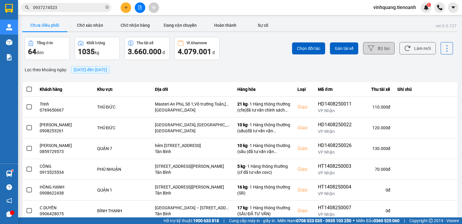
click at [380, 52] on button "Bộ lọc" at bounding box center [379, 48] width 32 height 12
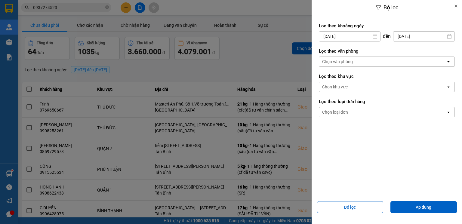
click at [342, 63] on div "Chọn văn phòng" at bounding box center [337, 62] width 31 height 6
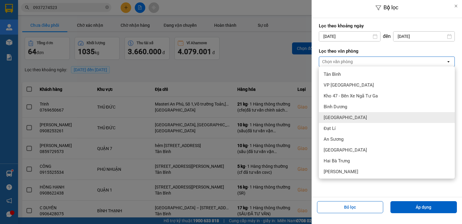
click at [338, 118] on span "[GEOGRAPHIC_DATA]" at bounding box center [345, 118] width 43 height 6
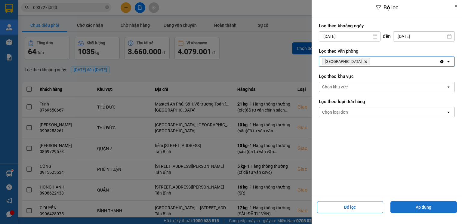
click at [422, 209] on button "Áp dụng" at bounding box center [424, 207] width 67 height 12
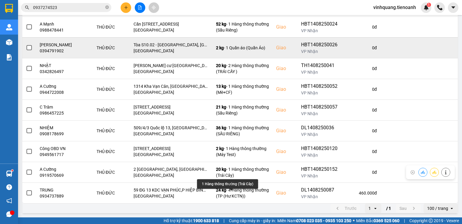
scroll to position [190, 0]
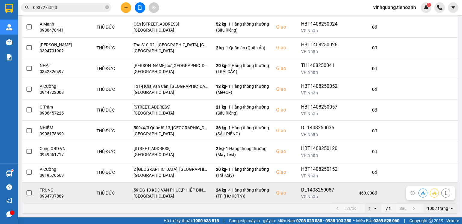
click at [29, 194] on span at bounding box center [28, 192] width 5 height 5
click at [26, 190] on input "checkbox" at bounding box center [26, 190] width 0 height 0
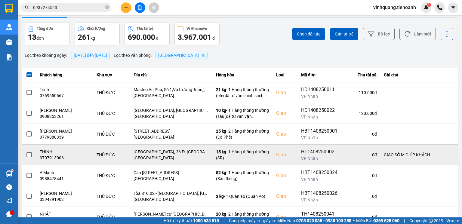
scroll to position [0, 0]
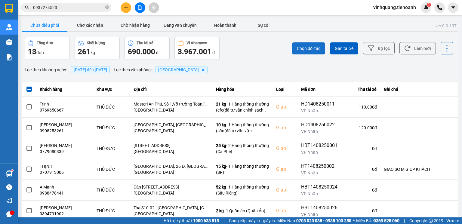
click at [297, 51] on span "Chọn đối tác" at bounding box center [308, 48] width 23 height 6
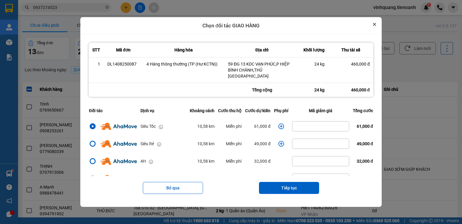
click at [378, 28] on button "Close" at bounding box center [374, 24] width 7 height 7
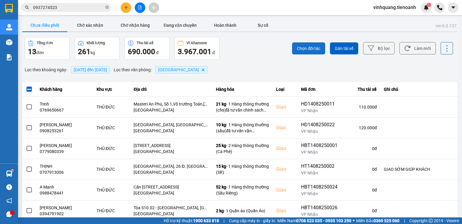
click at [297, 51] on span "Chọn đối tác" at bounding box center [308, 48] width 23 height 6
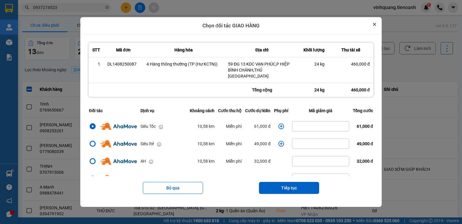
click at [376, 26] on icon "Close" at bounding box center [374, 24] width 2 height 2
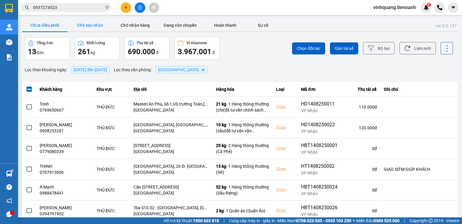
click at [96, 25] on button "Chờ xác nhận" at bounding box center [89, 25] width 45 height 12
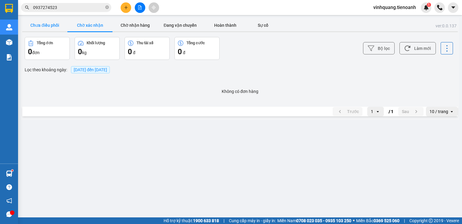
click at [49, 27] on button "Chưa điều phối" at bounding box center [44, 25] width 45 height 12
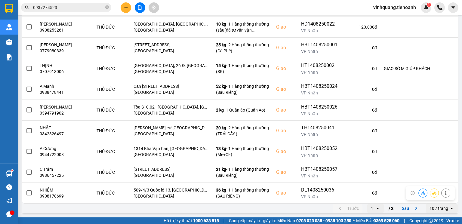
scroll to position [123, 0]
click at [437, 209] on div "10 / trang" at bounding box center [439, 209] width 19 height 6
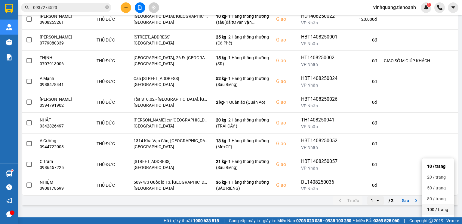
click at [443, 204] on li "100 / trang" at bounding box center [438, 209] width 32 height 11
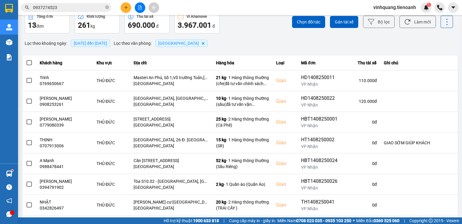
scroll to position [0, 0]
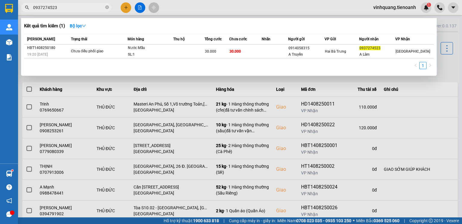
click at [77, 11] on input "0937274523" at bounding box center [68, 7] width 71 height 7
click at [440, 73] on div at bounding box center [231, 112] width 462 height 224
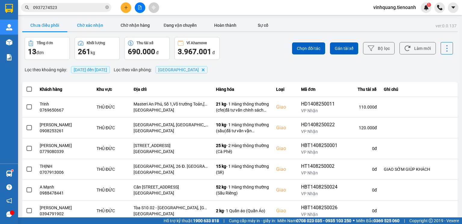
click at [97, 26] on button "Chờ xác nhận" at bounding box center [89, 25] width 45 height 12
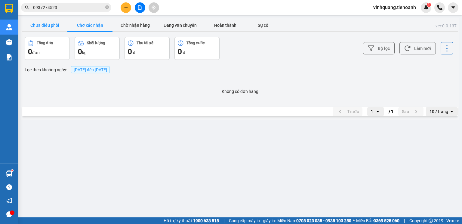
click at [48, 26] on button "Chưa điều phối" at bounding box center [44, 25] width 45 height 12
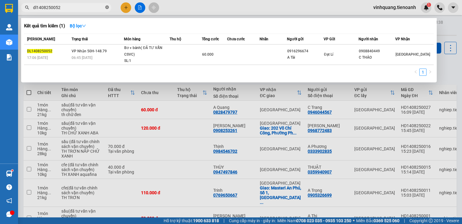
click at [106, 8] on icon "close-circle" at bounding box center [107, 7] width 4 height 4
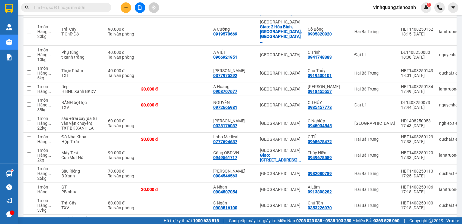
scroll to position [337, 0]
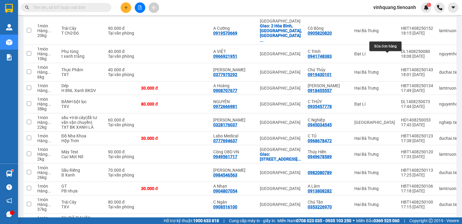
click at [389, 7] on icon at bounding box center [391, 5] width 4 height 4
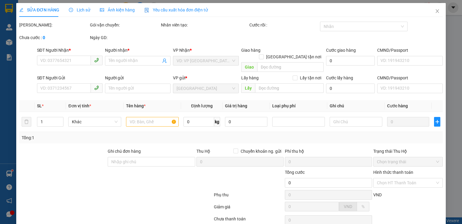
type input "0934737889"
type input "TRUNG"
checkbox input "true"
type input "59 ĐG 13 KDC VẠN PHÚC,P HIỆP BÌNH CHÁNH,THỦ [GEOGRAPHIC_DATA]"
type input "0938877789"
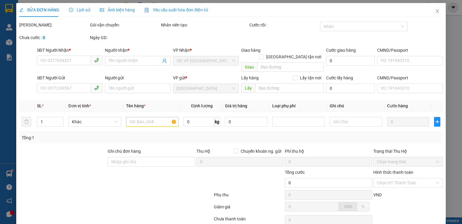
type input "CHÚ KHÁNH"
type input "460.000"
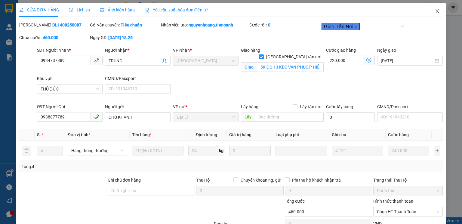
click at [435, 12] on icon "close" at bounding box center [437, 11] width 5 height 5
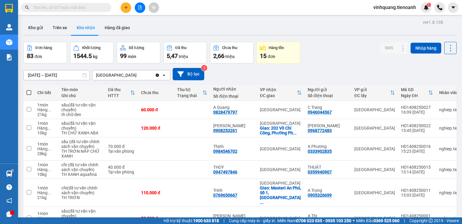
click at [65, 8] on input "text" at bounding box center [68, 7] width 71 height 7
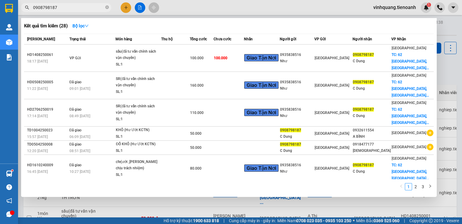
type input "0908798187"
click at [449, 22] on div at bounding box center [231, 112] width 462 height 224
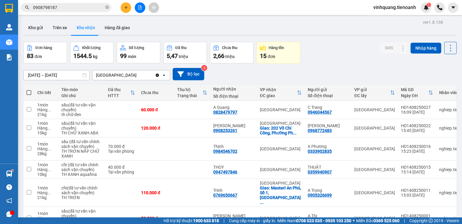
click at [66, 8] on input "0908798187" at bounding box center [68, 7] width 71 height 7
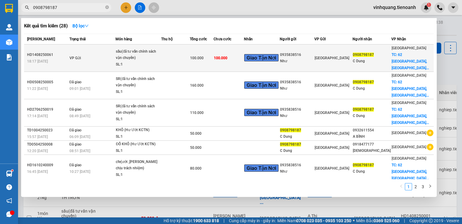
click at [120, 57] on div "sầu(đã tư vấn chính sách vận chuyển)" at bounding box center [138, 54] width 45 height 13
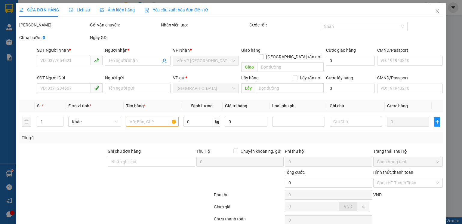
type input "0908798187"
type input "C Dung"
checkbox input "true"
type input "62 [GEOGRAPHIC_DATA], [GEOGRAPHIC_DATA],[GEOGRAPHIC_DATA], [GEOGRAPHIC_DATA]"
type input "0935838516"
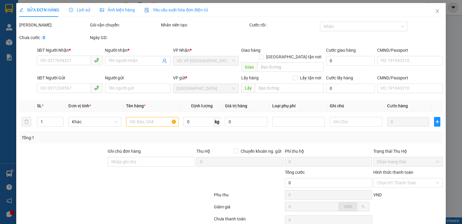
type input "Như"
type input "240757787"
type input "100.000"
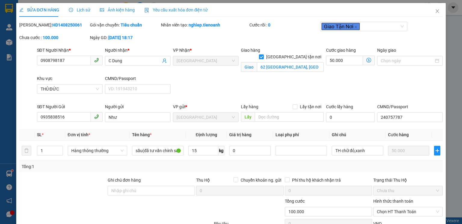
click at [80, 11] on span "Lịch sử" at bounding box center [79, 10] width 21 height 5
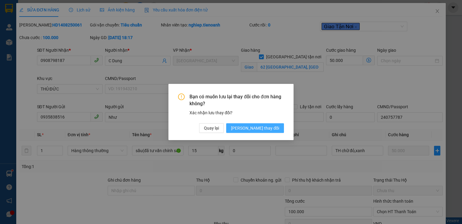
click at [263, 130] on span "[PERSON_NAME] thay đổi" at bounding box center [255, 128] width 48 height 7
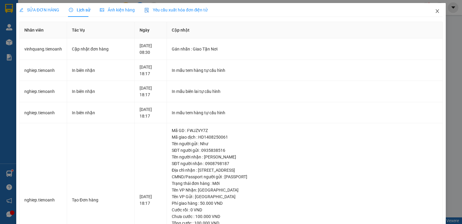
click at [435, 12] on icon "close" at bounding box center [437, 11] width 5 height 5
click at [433, 12] on div "vinhquang.tienoanh 1" at bounding box center [416, 7] width 94 height 11
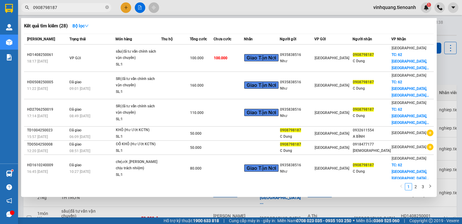
click at [61, 7] on input "0908798187" at bounding box center [68, 7] width 71 height 7
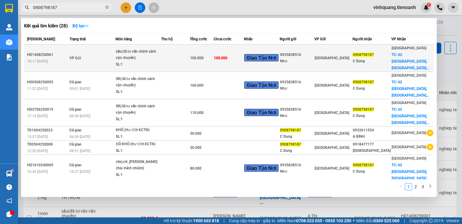
click at [187, 60] on td at bounding box center [175, 58] width 29 height 27
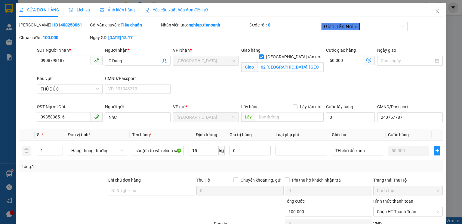
type input "0908798187"
type input "C Dung"
checkbox input "true"
type input "62 [GEOGRAPHIC_DATA], [GEOGRAPHIC_DATA],[GEOGRAPHIC_DATA], [GEOGRAPHIC_DATA]"
type input "0935838516"
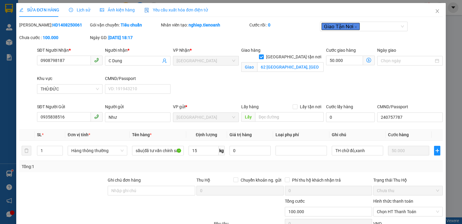
type input "Như"
type input "240757787"
type input "100.000"
click at [85, 11] on span "Lịch sử" at bounding box center [79, 10] width 21 height 5
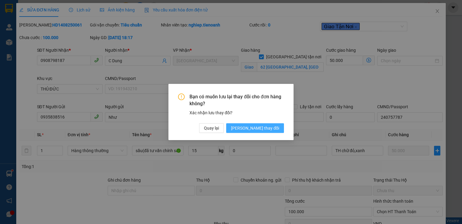
click at [261, 128] on span "[PERSON_NAME] thay đổi" at bounding box center [255, 128] width 48 height 7
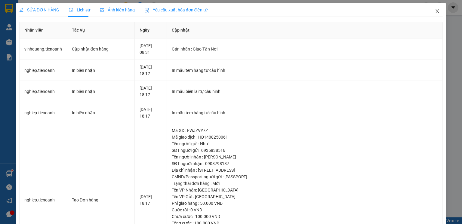
click at [435, 9] on icon "close" at bounding box center [437, 11] width 5 height 5
click at [433, 11] on div "vinhquang.tienoanh 1" at bounding box center [416, 7] width 94 height 11
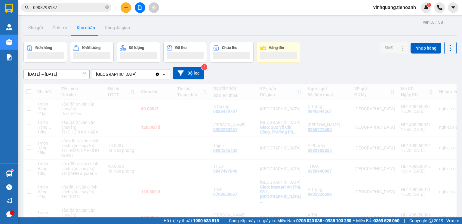
click at [433, 11] on div "vinhquang.tienoanh 1" at bounding box center [416, 7] width 94 height 11
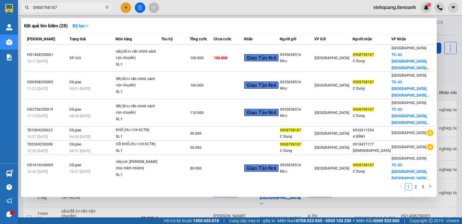
click at [63, 7] on input "0908798187" at bounding box center [68, 7] width 71 height 7
click at [447, 32] on div at bounding box center [231, 112] width 462 height 224
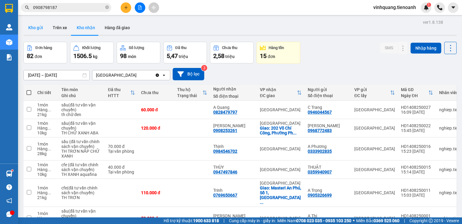
click at [40, 26] on button "Kho gửi" at bounding box center [35, 27] width 24 height 14
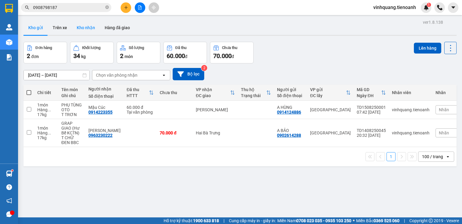
click at [81, 29] on button "Kho nhận" at bounding box center [86, 27] width 28 height 14
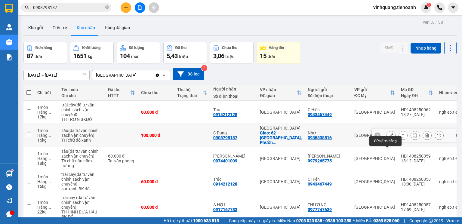
click at [389, 138] on icon at bounding box center [391, 135] width 4 height 4
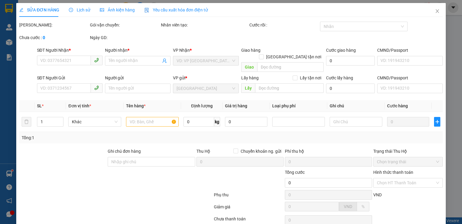
type input "0908798187"
type input "C Dung"
checkbox input "true"
type input "62 Đường Hiệp Bình, Phường Hiệp Bình Chánh,Thủ Đức Hồ Chí Minh, Việt Nam"
type input "0935838516"
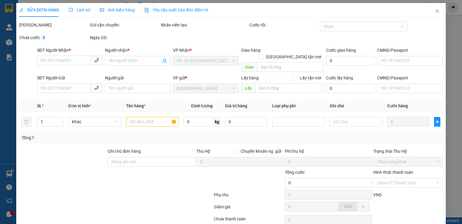
type input "Như"
type input "240757787"
type input "100.000"
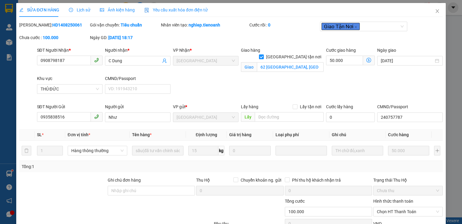
drag, startPoint x: 34, startPoint y: 23, endPoint x: 74, endPoint y: 27, distance: 39.6
click at [74, 27] on div "Mã ĐH: HD1408250061" at bounding box center [54, 25] width 70 height 7
copy b "HD1408250061"
click at [435, 12] on icon "close" at bounding box center [437, 11] width 5 height 5
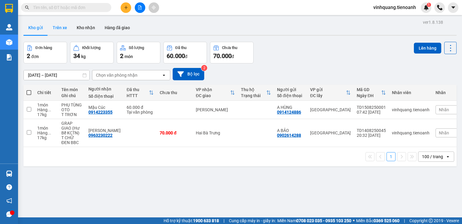
click at [60, 28] on button "Trên xe" at bounding box center [60, 27] width 24 height 14
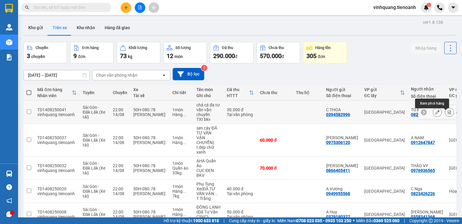
click at [447, 114] on icon at bounding box center [449, 112] width 4 height 4
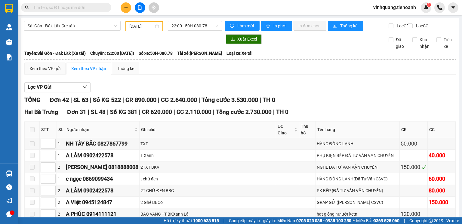
type input "[DATE]"
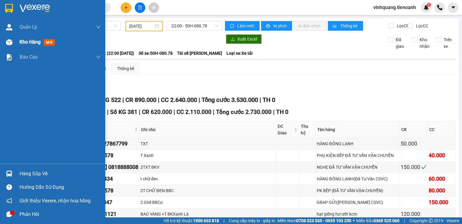
click at [8, 43] on img at bounding box center [9, 42] width 6 height 6
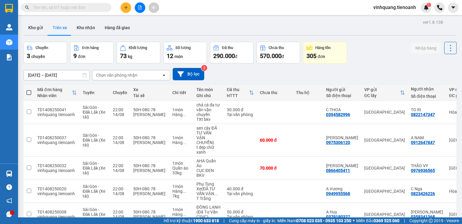
click at [120, 78] on div "Chọn văn phòng nhận" at bounding box center [117, 75] width 42 height 6
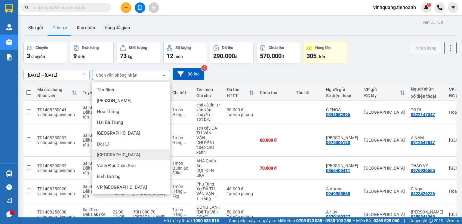
click at [111, 155] on span "[GEOGRAPHIC_DATA]" at bounding box center [118, 155] width 43 height 6
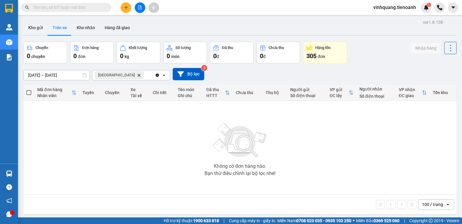
click at [137, 76] on icon "Delete" at bounding box center [139, 75] width 4 height 4
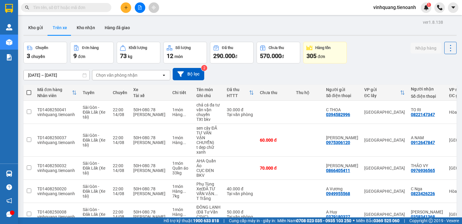
click at [62, 31] on button "Trên xe" at bounding box center [60, 27] width 24 height 14
click at [113, 78] on div "Chọn văn phòng nhận" at bounding box center [117, 75] width 42 height 6
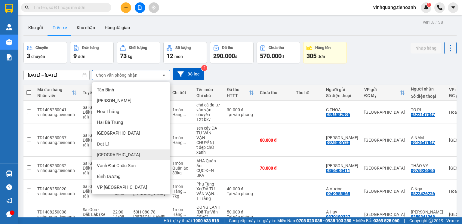
click at [111, 154] on span "[GEOGRAPHIC_DATA]" at bounding box center [118, 155] width 43 height 6
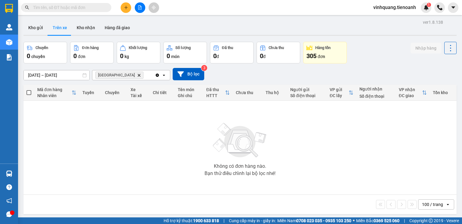
click at [165, 118] on div "Không có đơn hàng nào. Bạn thử điều chỉnh lại bộ lọc nhé!" at bounding box center [239, 148] width 427 height 90
click at [136, 78] on div "Thủ Đức Delete" at bounding box center [123, 75] width 63 height 10
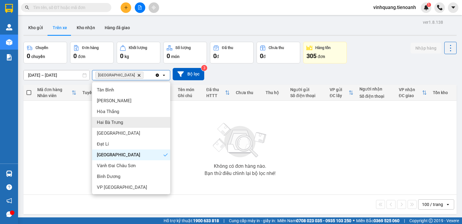
click at [192, 131] on div "Không có đơn hàng nào. Bạn thử điều chỉnh lại bộ lọc nhé!" at bounding box center [239, 148] width 427 height 90
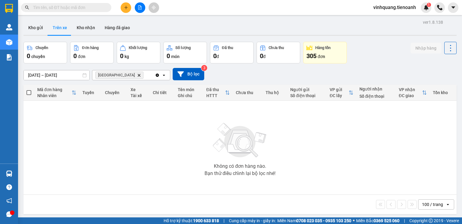
click at [137, 76] on icon "Delete" at bounding box center [139, 75] width 4 height 4
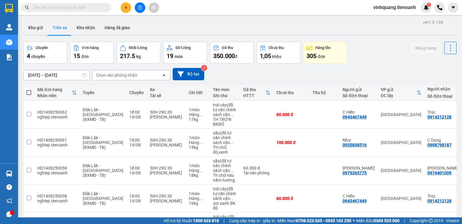
click at [118, 76] on div "Chọn văn phòng nhận" at bounding box center [117, 75] width 42 height 6
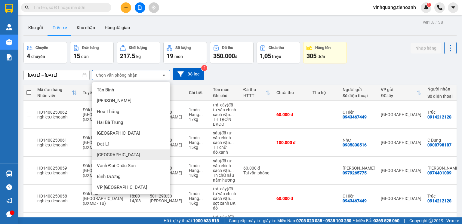
click at [111, 155] on span "[GEOGRAPHIC_DATA]" at bounding box center [118, 155] width 43 height 6
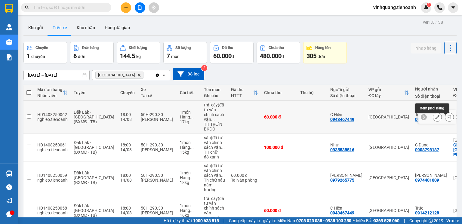
click at [447, 119] on icon at bounding box center [449, 117] width 4 height 4
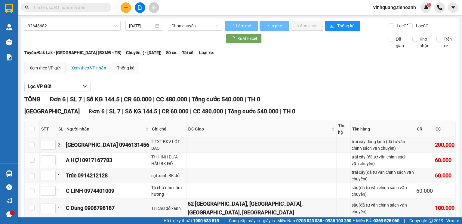
type input "[DATE]"
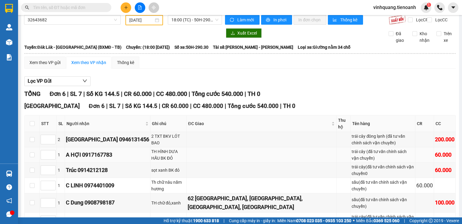
scroll to position [48, 0]
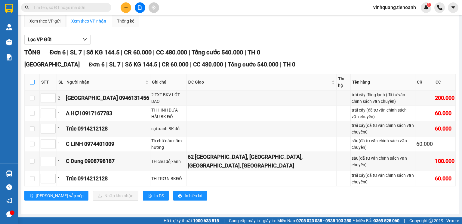
click at [32, 85] on input "checkbox" at bounding box center [32, 82] width 5 height 5
checkbox input "true"
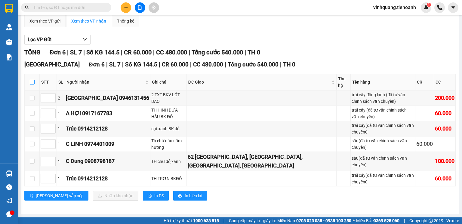
checkbox input "true"
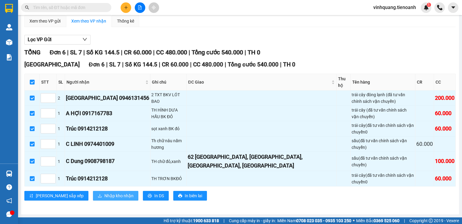
click at [104, 199] on span "Nhập kho nhận" at bounding box center [118, 196] width 29 height 7
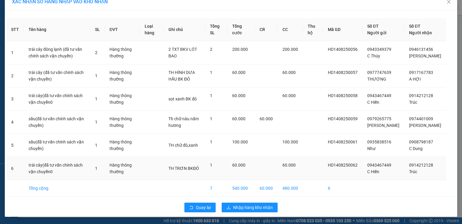
scroll to position [15, 0]
click at [247, 210] on span "Nhập hàng kho nhận" at bounding box center [253, 207] width 40 height 7
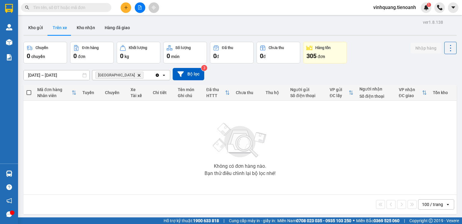
click at [138, 76] on icon "Thủ Đức, close by backspace" at bounding box center [139, 75] width 3 height 3
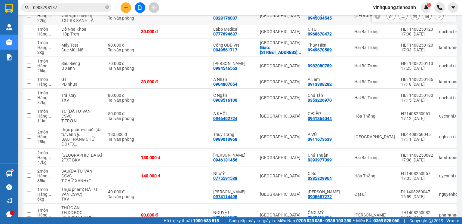
scroll to position [530, 0]
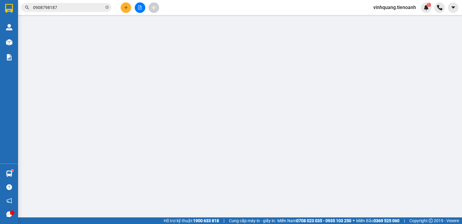
type input "0934737889"
type input "TRUNG"
checkbox input "true"
type input "59 ĐG 13 KDC VẠN PHÚC,P HIỆP BÌNH CHÁNH,THỦ [GEOGRAPHIC_DATA]"
type input "0938877789"
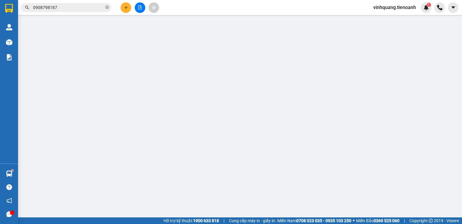
type input "CHÚ KHÁNH"
type input "460.000"
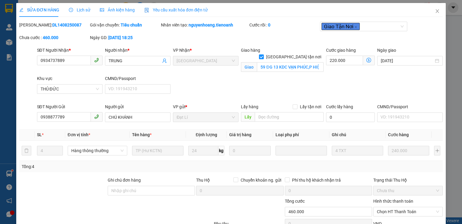
drag, startPoint x: 34, startPoint y: 23, endPoint x: 80, endPoint y: 23, distance: 46.3
click at [80, 23] on div "Mã ĐH: DL1408250087" at bounding box center [54, 25] width 70 height 7
copy b "DL1408250087"
click at [436, 11] on icon "close" at bounding box center [437, 11] width 3 height 4
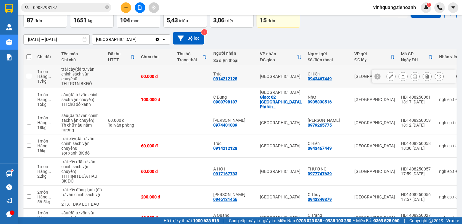
scroll to position [48, 0]
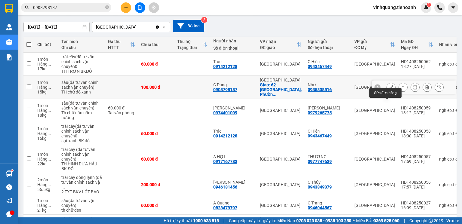
click at [389, 89] on icon at bounding box center [391, 87] width 4 height 4
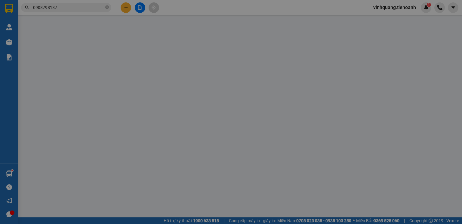
type input "0908798187"
type input "C Dung"
checkbox input "true"
type input "62 [GEOGRAPHIC_DATA], [GEOGRAPHIC_DATA],[GEOGRAPHIC_DATA], [GEOGRAPHIC_DATA]"
type input "0935838516"
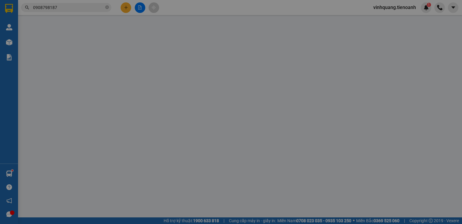
type input "Như"
type input "240757787"
type input "100.000"
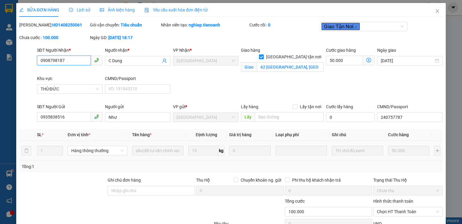
scroll to position [37, 0]
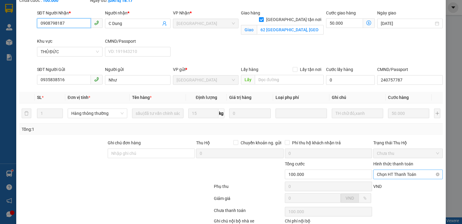
click at [407, 174] on span "Chọn HT Thanh Toán" at bounding box center [408, 174] width 62 height 9
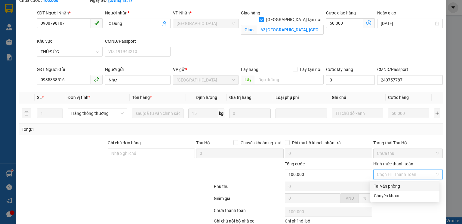
click at [387, 187] on div "Tại văn phòng" at bounding box center [405, 186] width 62 height 7
type input "0"
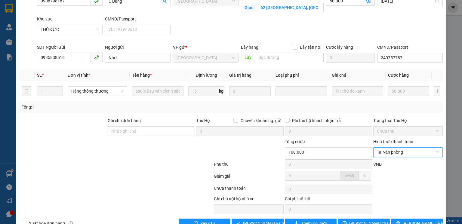
scroll to position [76, 0]
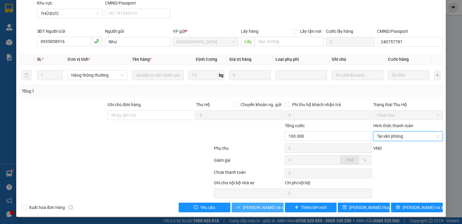
click at [269, 209] on span "[PERSON_NAME] và Giao hàng" at bounding box center [272, 207] width 58 height 7
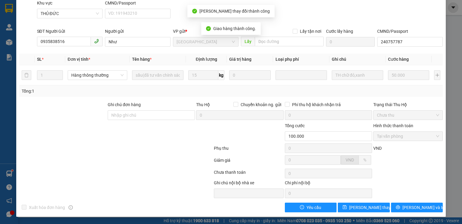
scroll to position [0, 0]
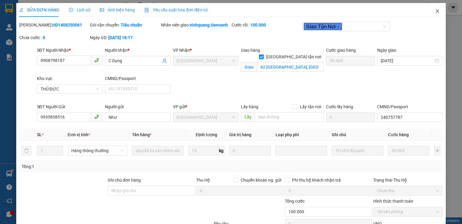
click at [436, 11] on icon "close" at bounding box center [437, 11] width 3 height 4
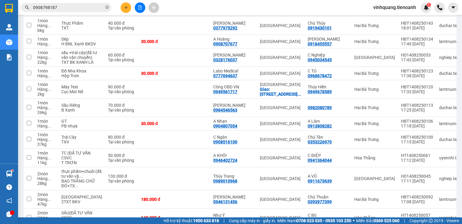
scroll to position [494, 0]
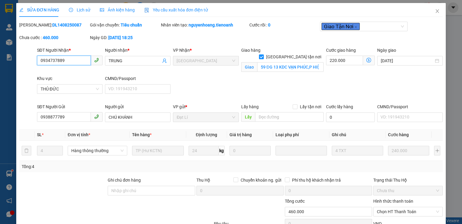
type input "0934737889"
type input "TRUNG"
checkbox input "true"
type input "59 ĐG 13 KDC VẠN PHÚC,P HIỆP BÌNH CHÁNH,THỦ [GEOGRAPHIC_DATA]"
type input "0938877789"
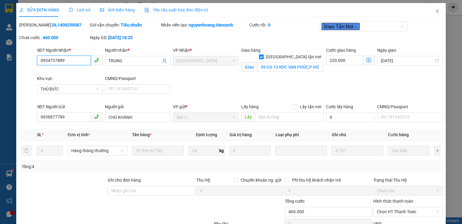
type input "CHÚ KHÁNH"
type input "460.000"
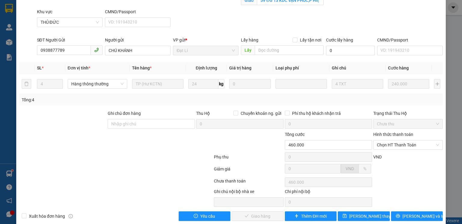
scroll to position [76, 0]
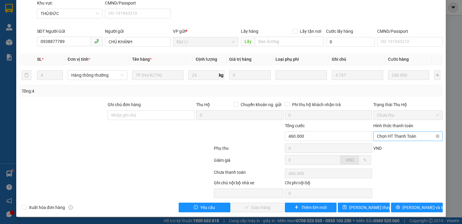
click at [406, 139] on span "Chọn HT Thanh Toán" at bounding box center [408, 136] width 62 height 9
click at [388, 148] on div "Tại văn phòng" at bounding box center [405, 148] width 62 height 7
type input "0"
click at [251, 206] on span "[PERSON_NAME] và Giao hàng" at bounding box center [272, 207] width 58 height 7
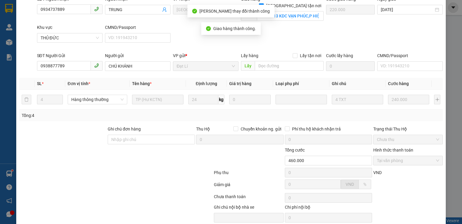
scroll to position [0, 0]
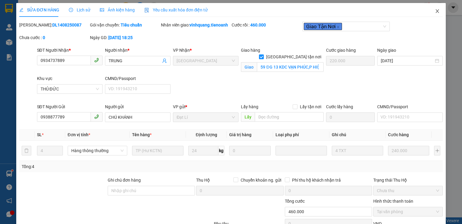
click at [435, 12] on icon "close" at bounding box center [437, 11] width 5 height 5
click at [434, 12] on div "vinhquang.tienoanh 1" at bounding box center [416, 7] width 94 height 11
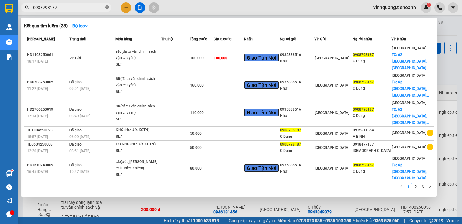
click at [106, 7] on icon "close-circle" at bounding box center [107, 7] width 4 height 4
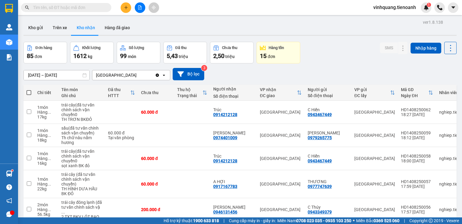
click at [81, 10] on input "text" at bounding box center [68, 7] width 71 height 7
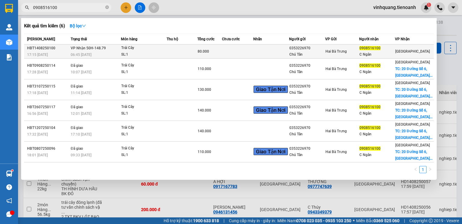
type input "0908516100"
click at [148, 53] on div "SL: 1" at bounding box center [143, 54] width 45 height 7
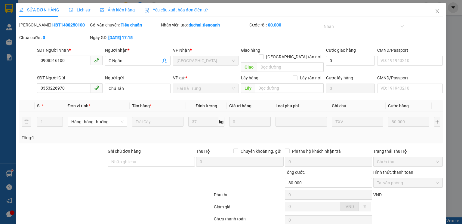
type input "0908516100"
type input "C Ngân"
type input "0353226970"
type input "Chú Tân"
type input "80.000"
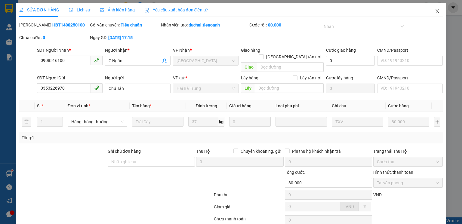
click at [435, 11] on icon "close" at bounding box center [437, 11] width 5 height 5
click at [435, 10] on div at bounding box center [440, 7] width 11 height 11
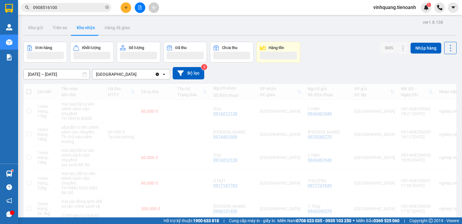
click at [77, 8] on input "0908516100" at bounding box center [68, 7] width 71 height 7
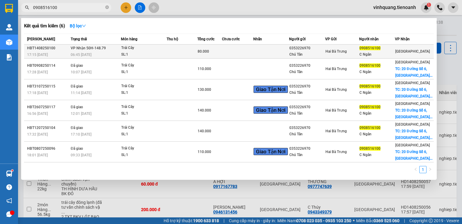
click at [178, 54] on td at bounding box center [182, 52] width 31 height 14
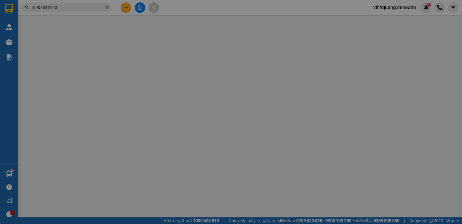
type input "0908516100"
type input "C Ngân"
type input "0353226970"
type input "Chú Tân"
type input "80.000"
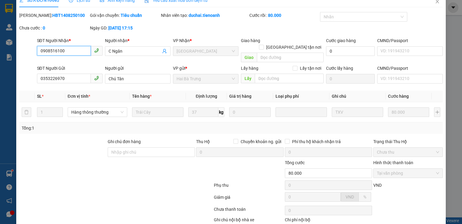
scroll to position [40, 0]
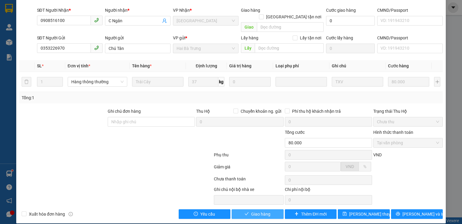
click at [253, 211] on span "Giao hàng" at bounding box center [260, 214] width 19 height 7
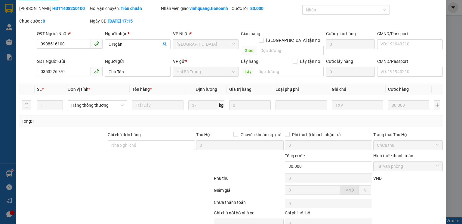
scroll to position [0, 0]
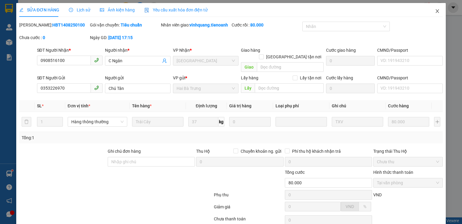
click at [435, 11] on icon "close" at bounding box center [437, 11] width 5 height 5
click at [434, 11] on div "vinhquang.tienoanh 1" at bounding box center [416, 7] width 94 height 11
click at [434, 7] on div "vinhquang.tienoanh 1" at bounding box center [416, 7] width 94 height 11
click at [434, 11] on div "vinhquang.tienoanh 1" at bounding box center [416, 7] width 94 height 11
click at [435, 11] on icon "close" at bounding box center [437, 11] width 5 height 5
